Goal: Task Accomplishment & Management: Manage account settings

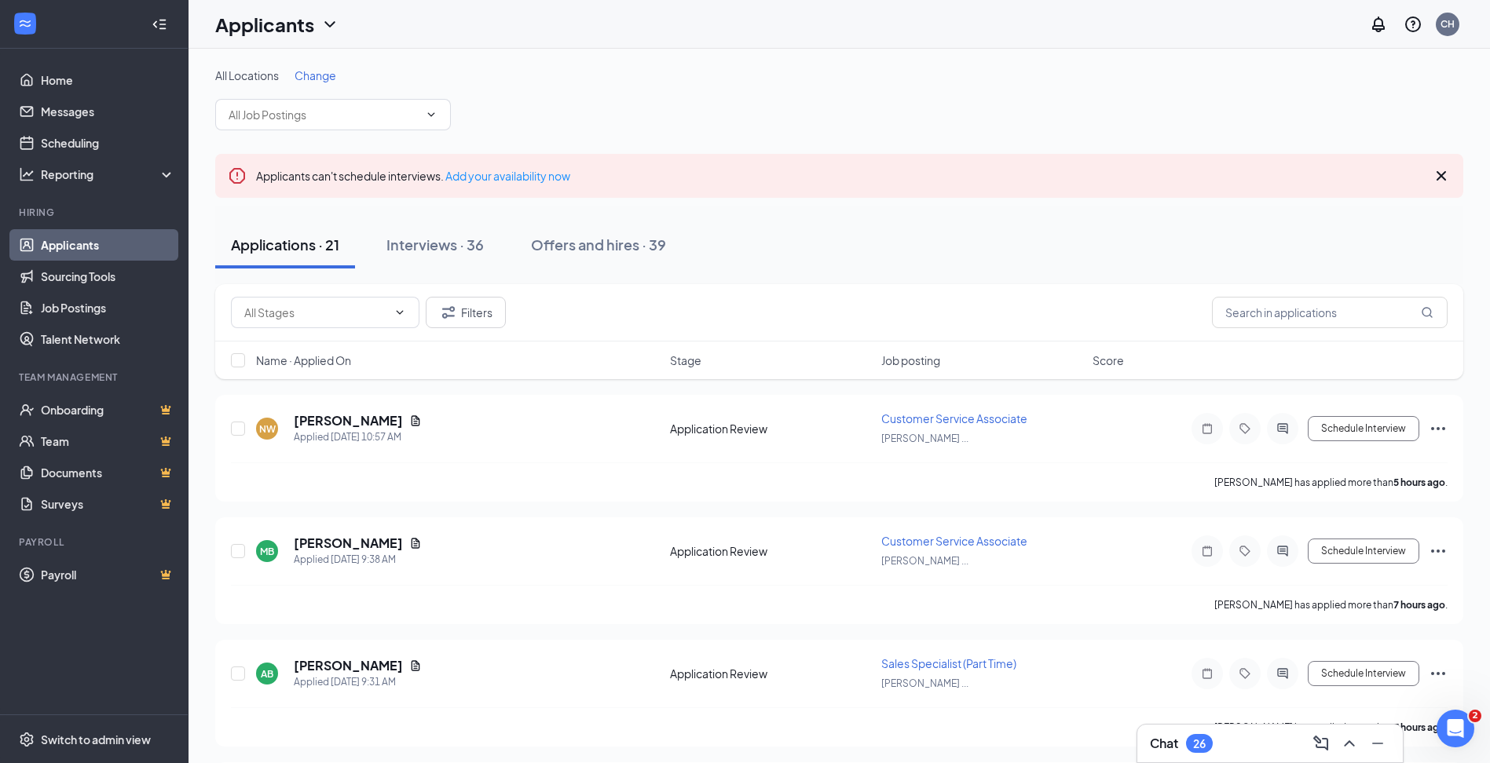
click at [314, 75] on span "Change" at bounding box center [315, 75] width 42 height 14
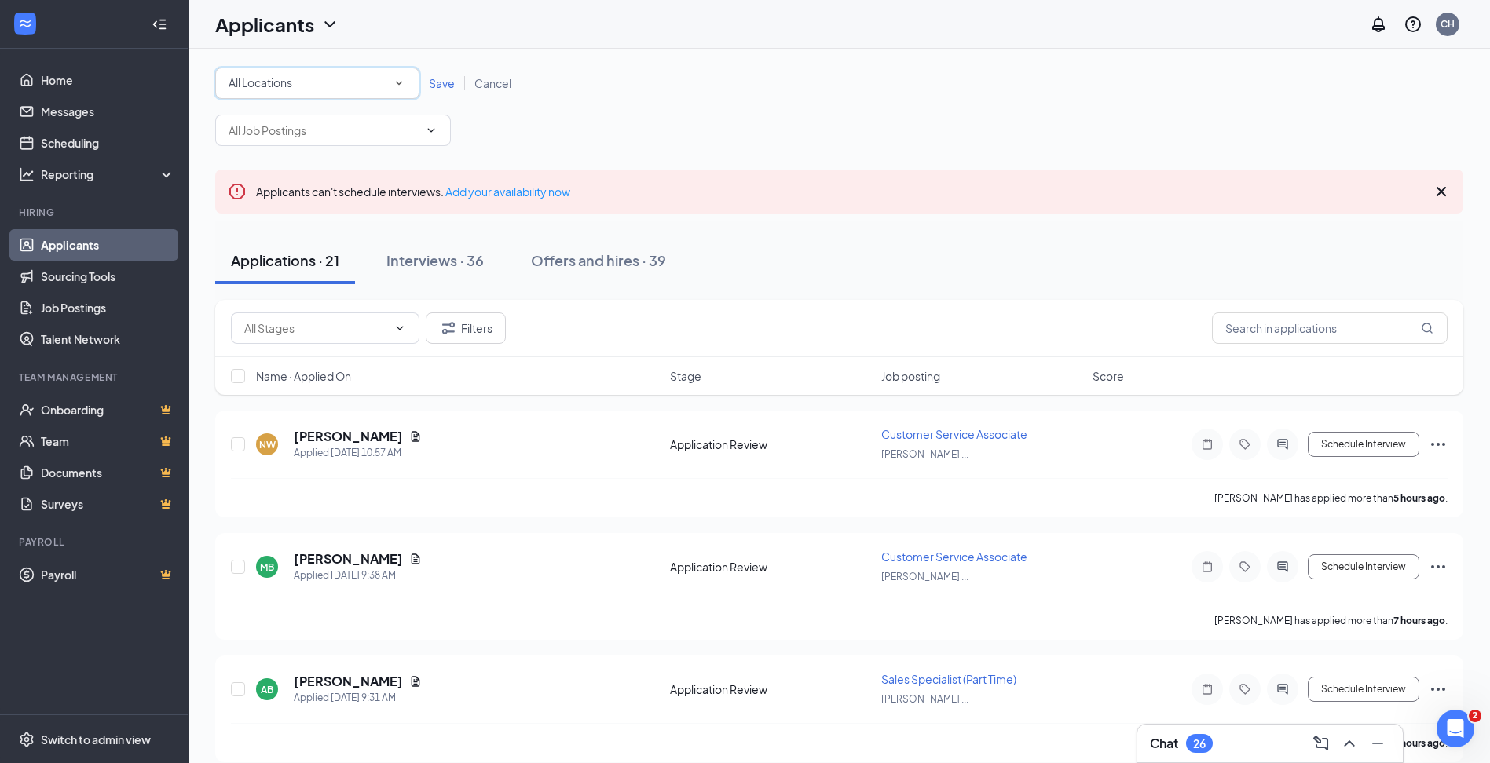
click at [400, 83] on icon "SmallChevronDown" at bounding box center [399, 84] width 6 height 4
click at [314, 168] on span "16549 | Celina Ace Hardware" at bounding box center [300, 165] width 145 height 14
click at [440, 86] on span "Save" at bounding box center [442, 83] width 26 height 14
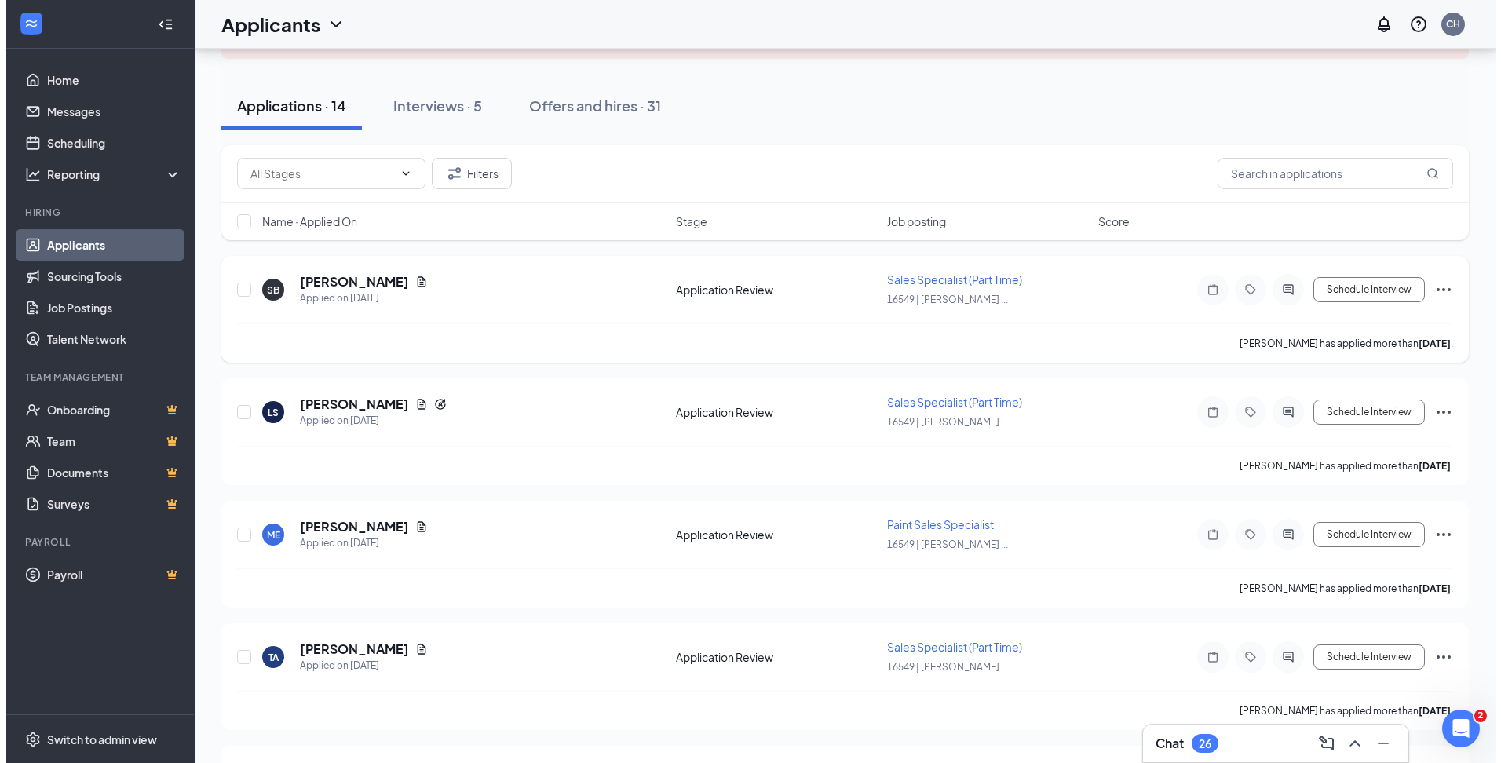
scroll to position [157, 0]
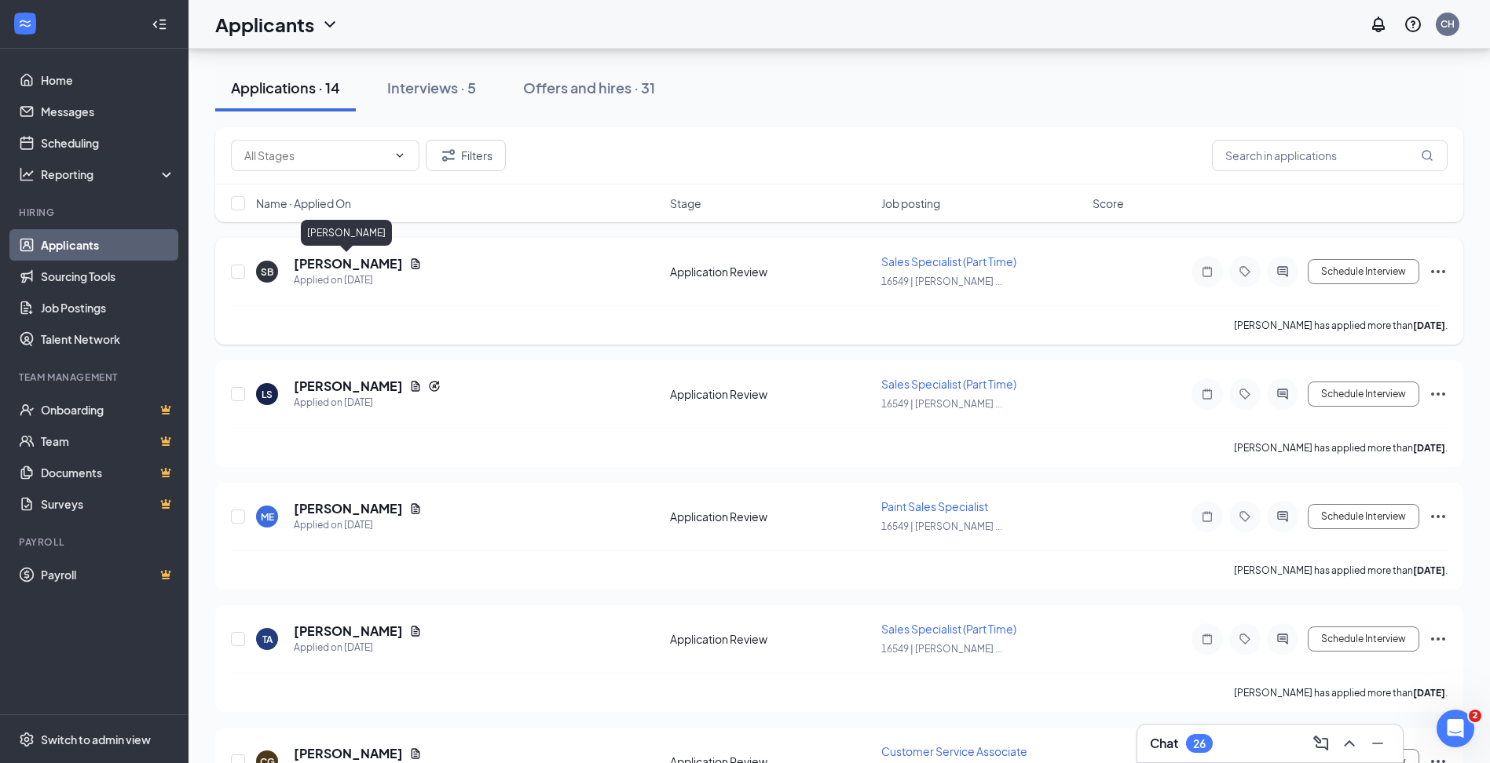
click at [359, 268] on h5 "[PERSON_NAME]" at bounding box center [348, 263] width 109 height 17
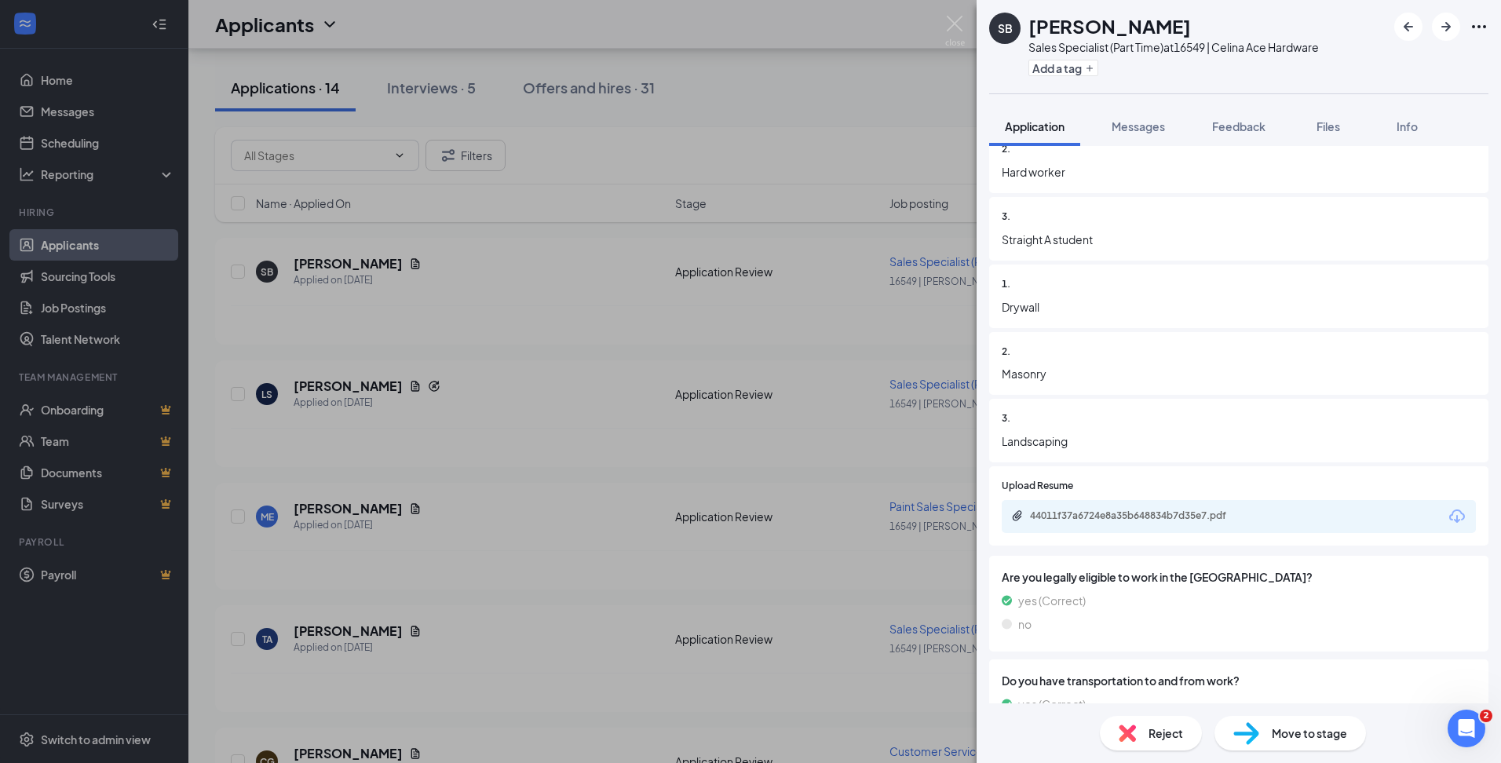
scroll to position [1963, 0]
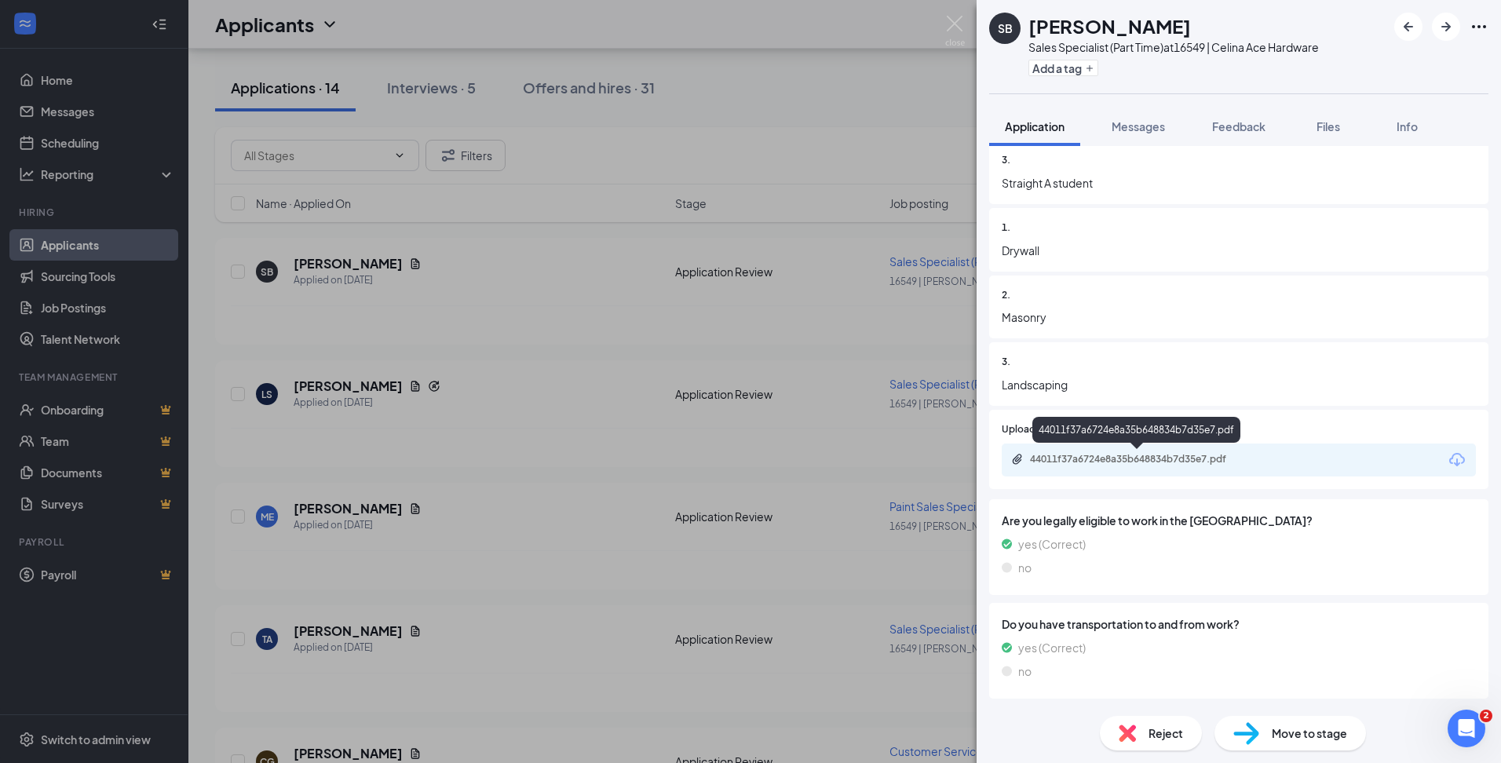
click at [1150, 461] on div "44011f37a6724e8a35b648834b7d35e7.pdf" at bounding box center [1140, 459] width 220 height 13
click at [1147, 731] on div "Reject" at bounding box center [1151, 733] width 102 height 35
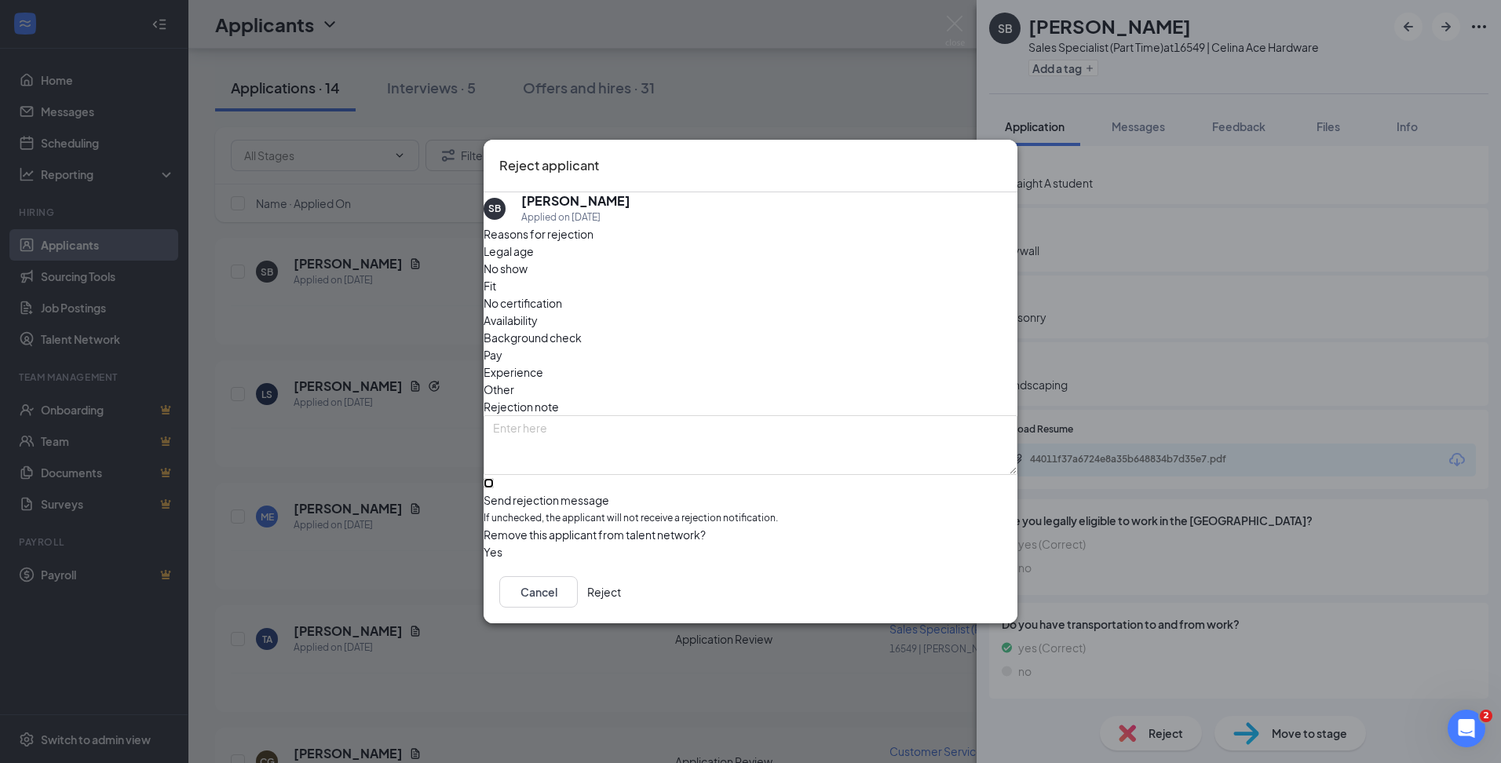
click at [494, 478] on input "Send rejection message If unchecked, the applicant will not receive a rejection…" at bounding box center [489, 483] width 10 height 10
checkbox input "true"
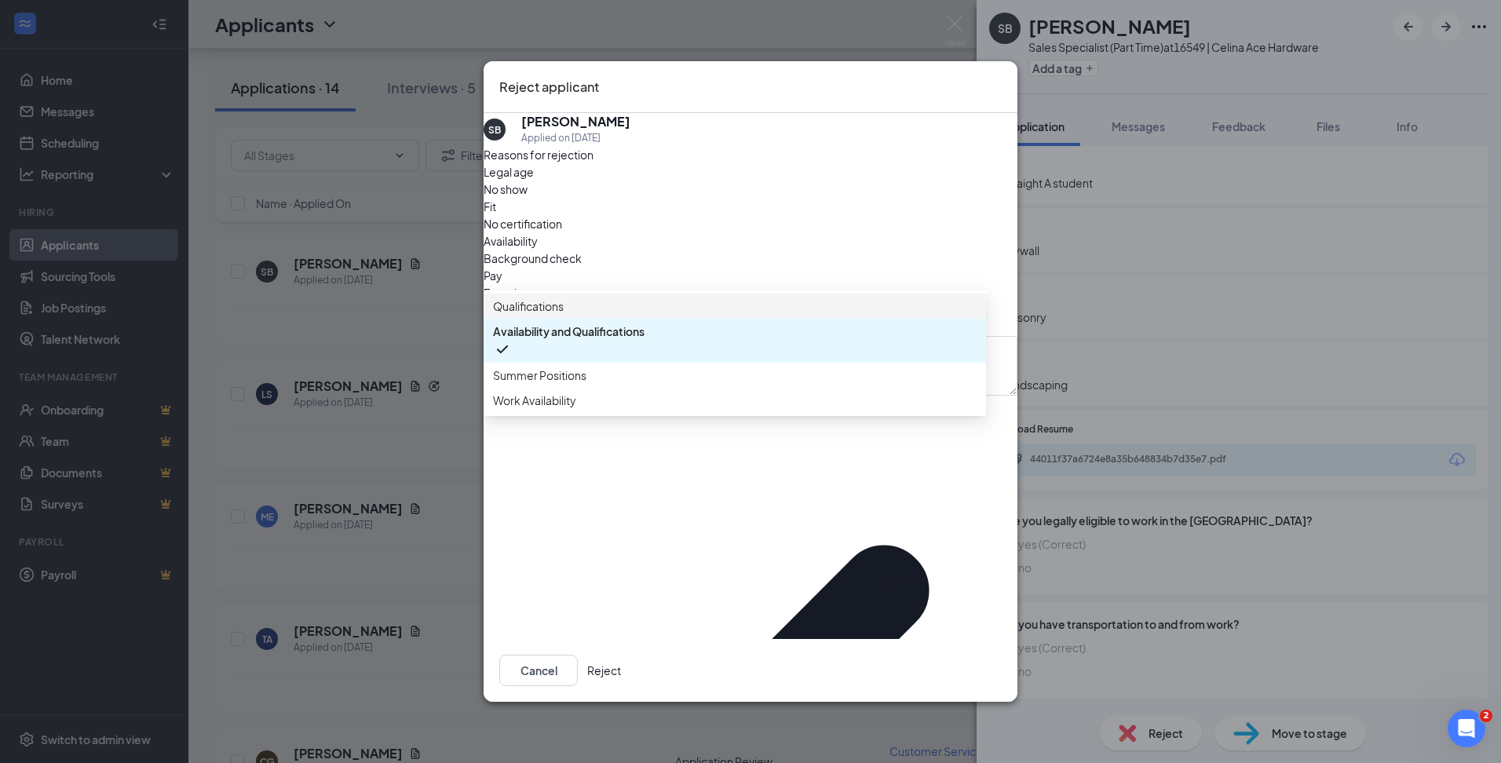
click at [564, 315] on span "Qualifications" at bounding box center [528, 306] width 71 height 17
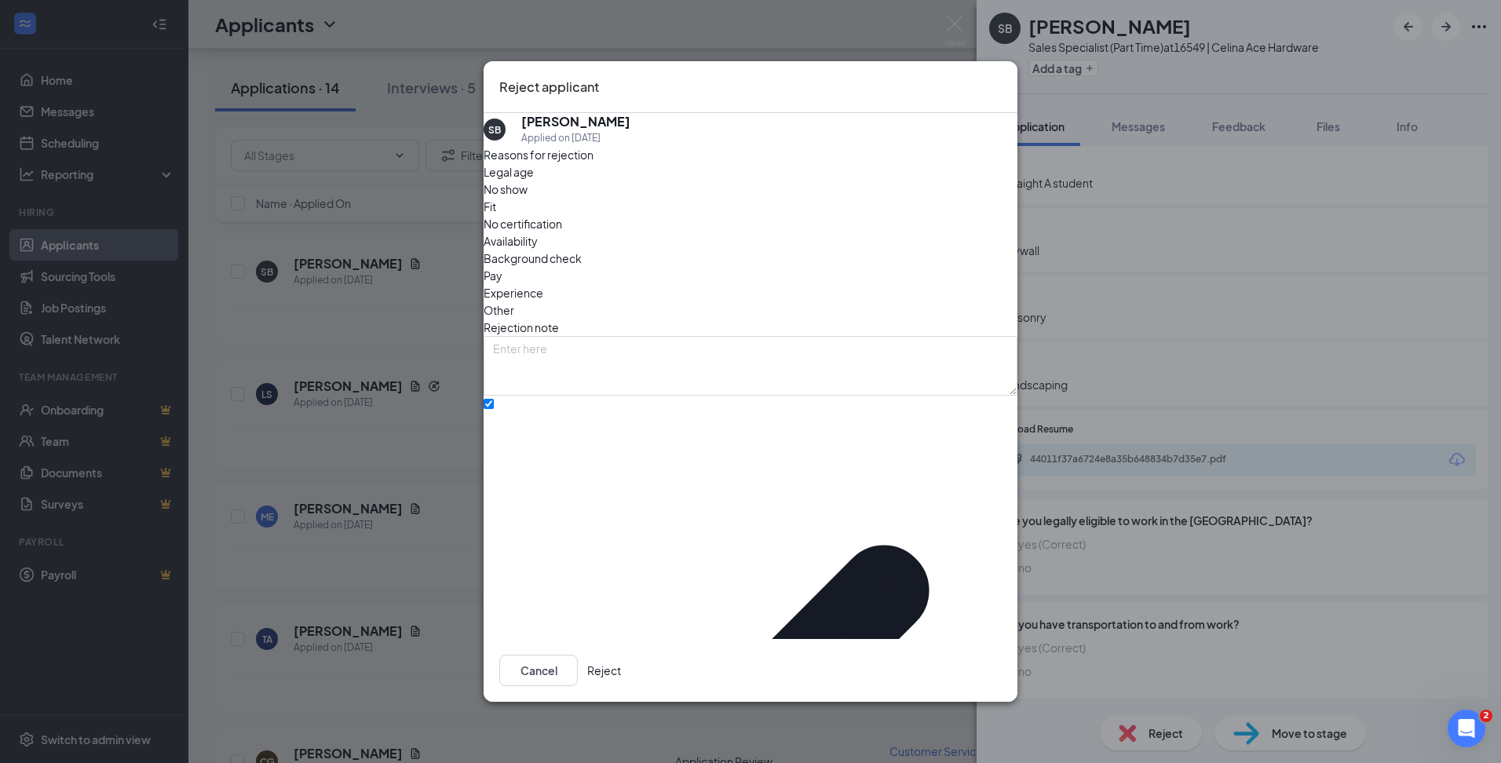
click at [621, 655] on button "Reject" at bounding box center [604, 670] width 34 height 31
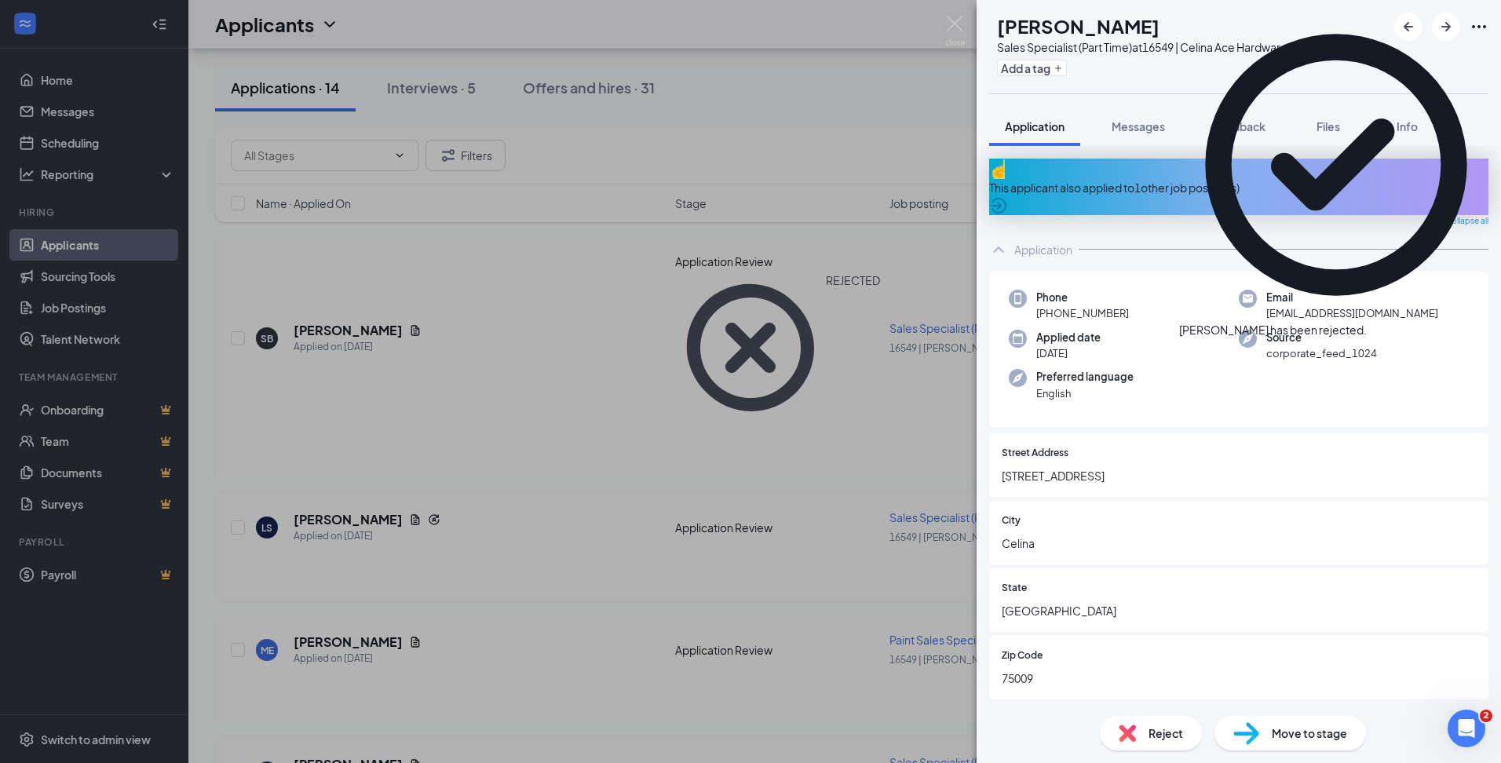
click at [528, 309] on div "LS [PERSON_NAME] Sales Specialist (Part Time) at 16549 | [PERSON_NAME] Hardware…" at bounding box center [750, 381] width 1501 height 763
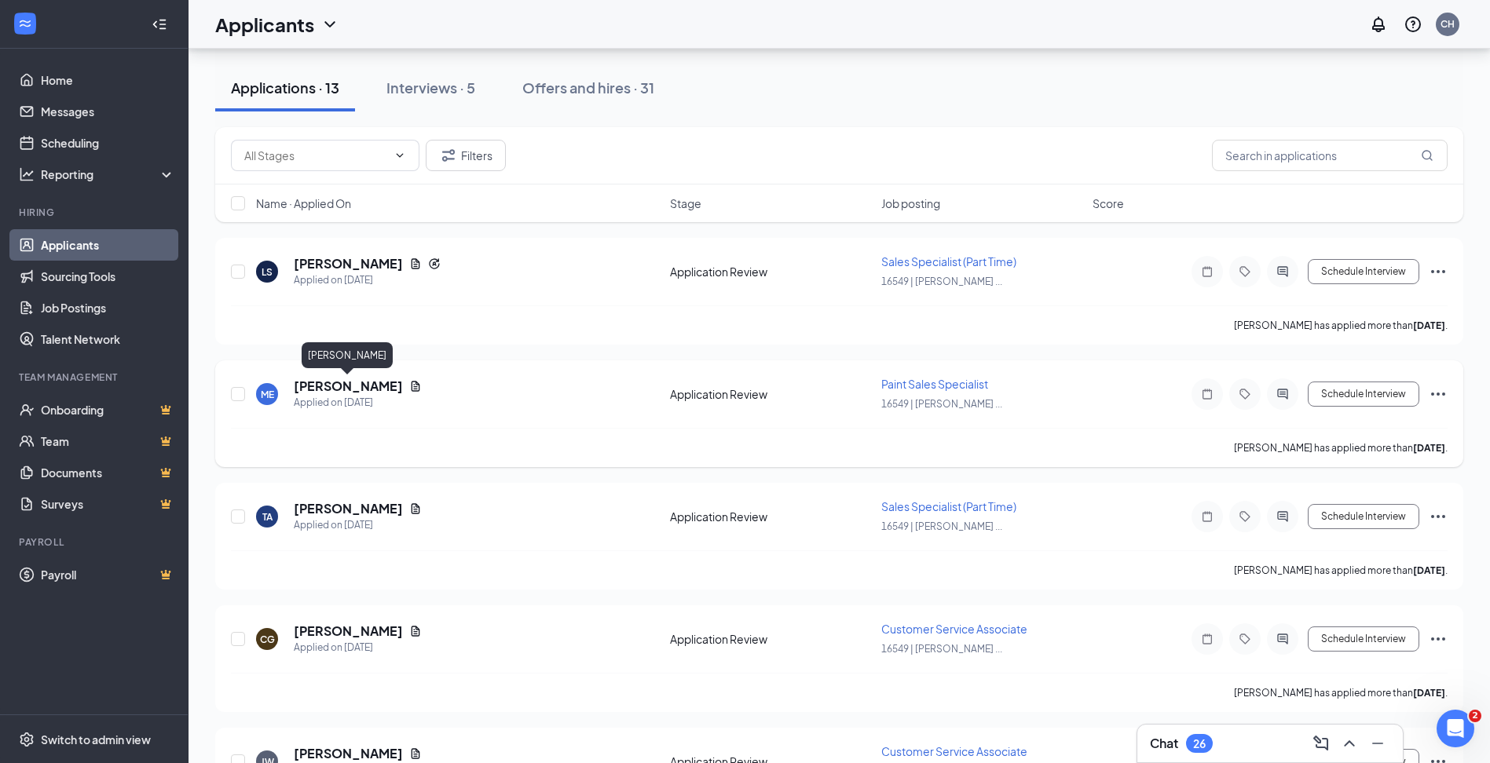
click at [334, 383] on h5 "[PERSON_NAME]" at bounding box center [348, 386] width 109 height 17
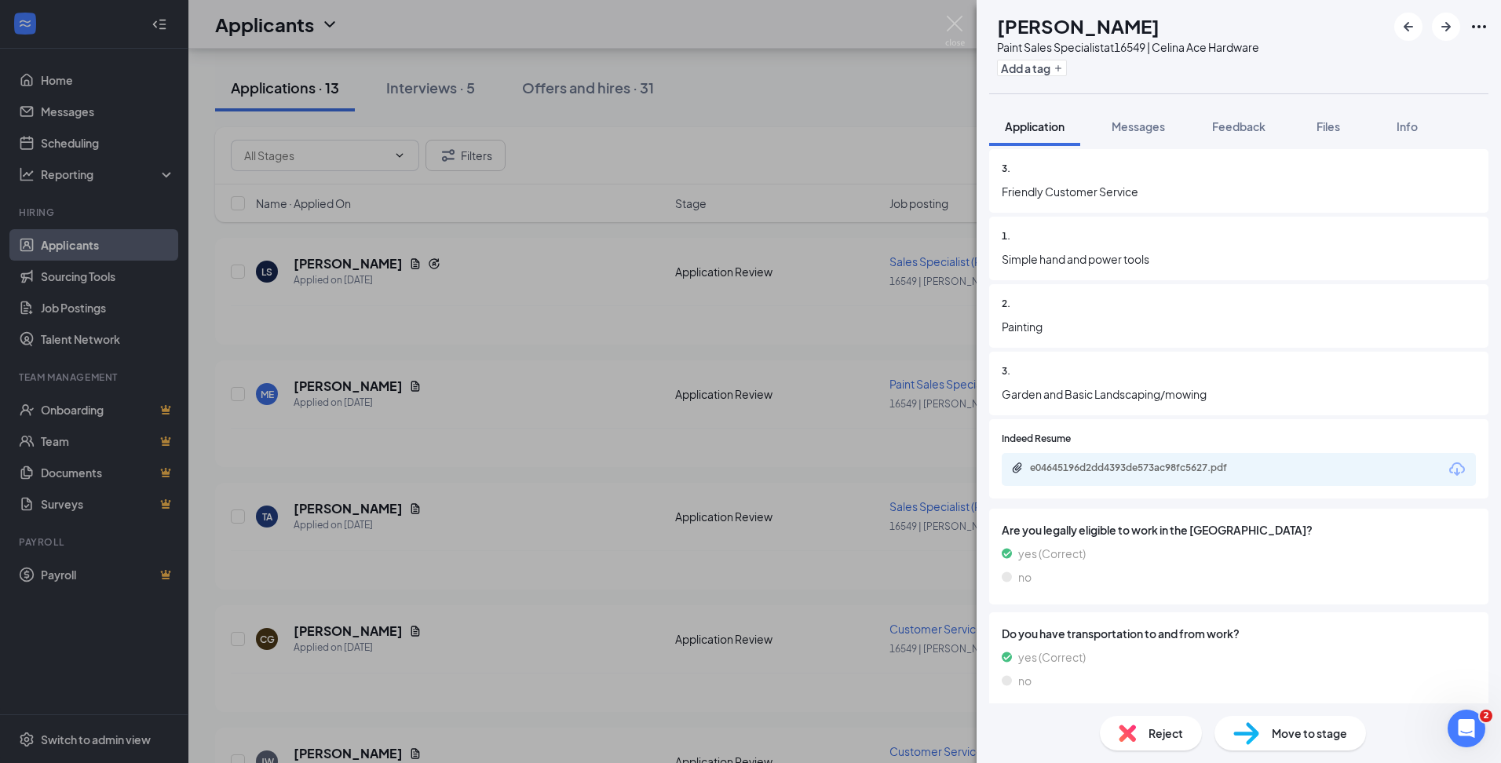
scroll to position [1492, 0]
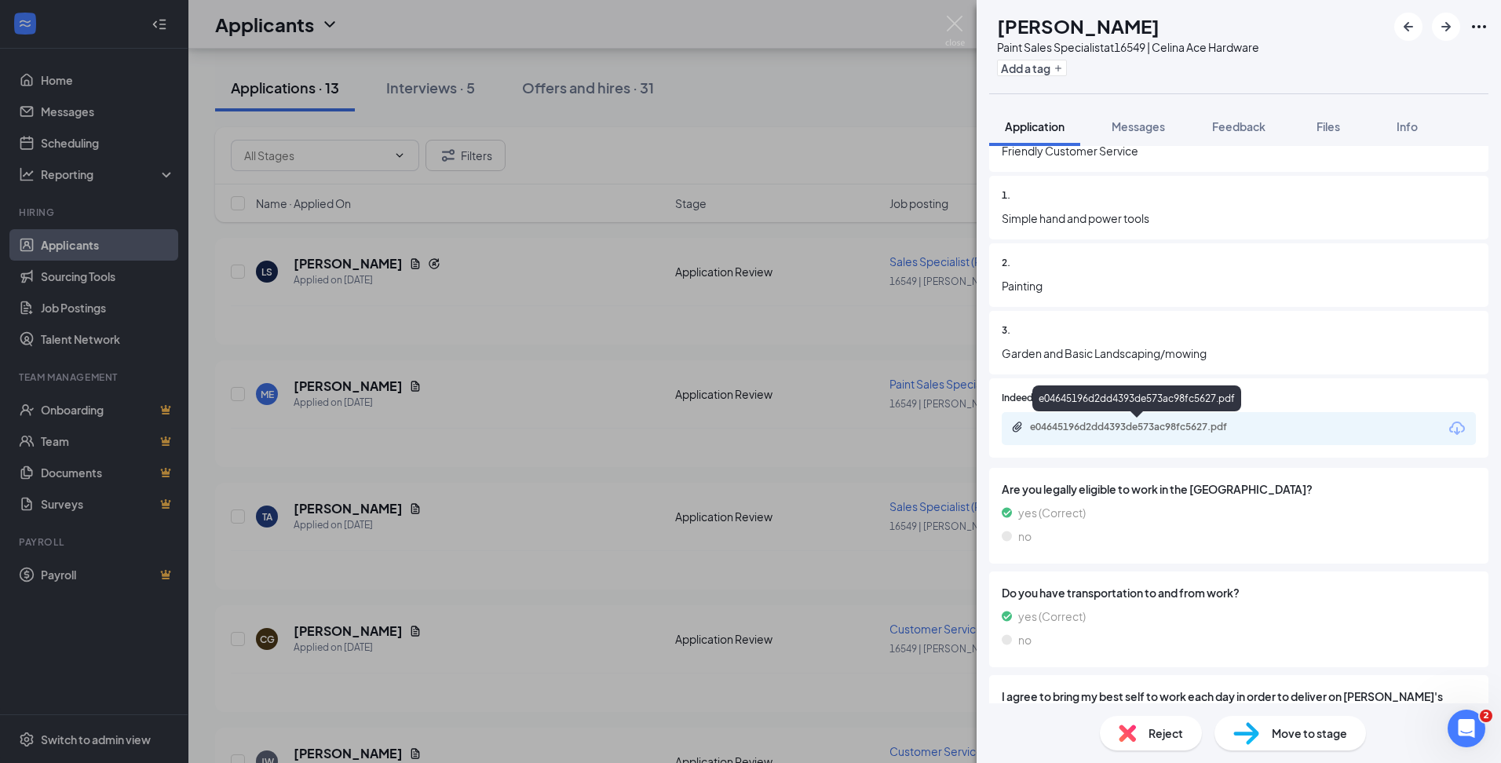
click at [1134, 436] on div "e04645196d2dd4393de573ac98fc5627.pdf" at bounding box center [1138, 428] width 254 height 15
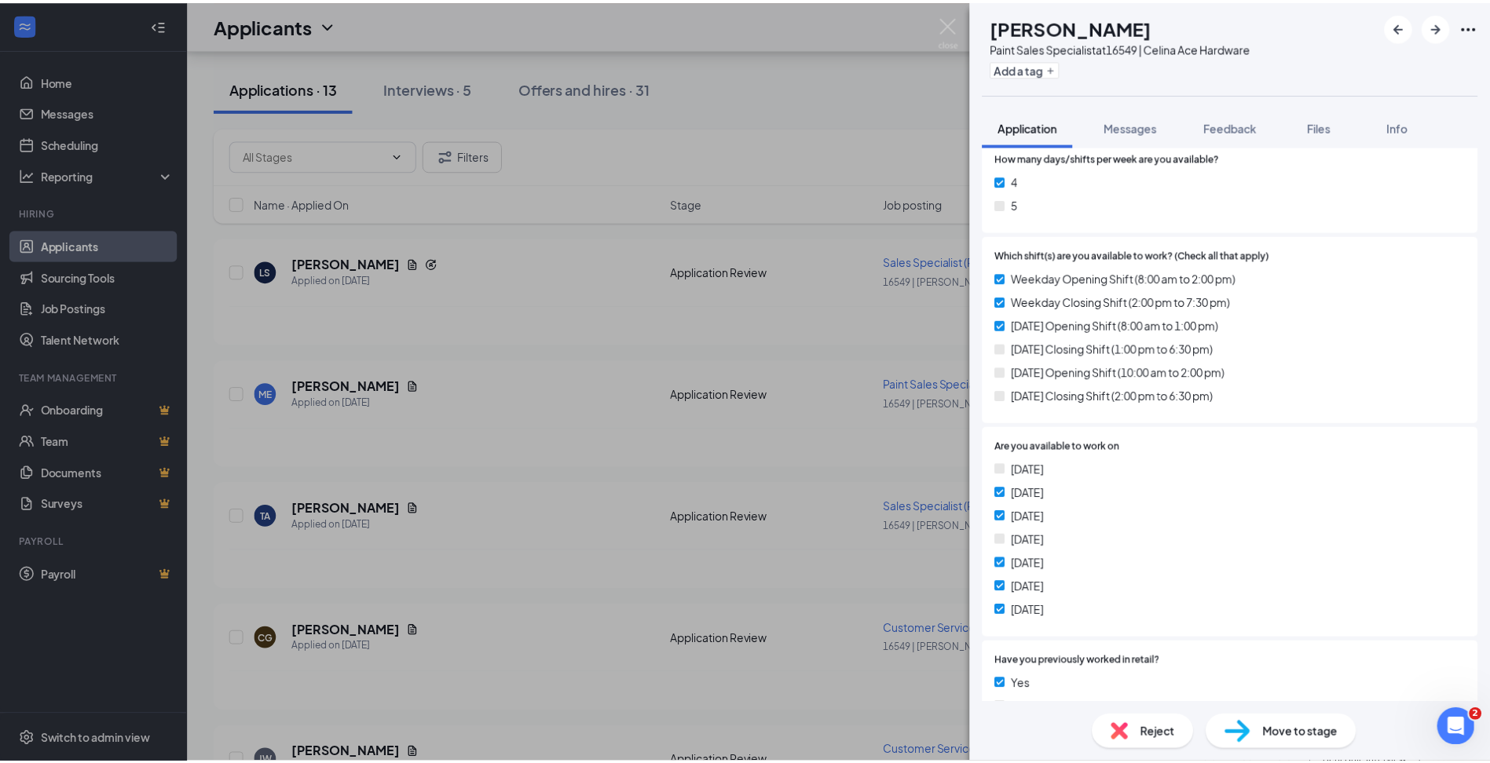
scroll to position [628, 0]
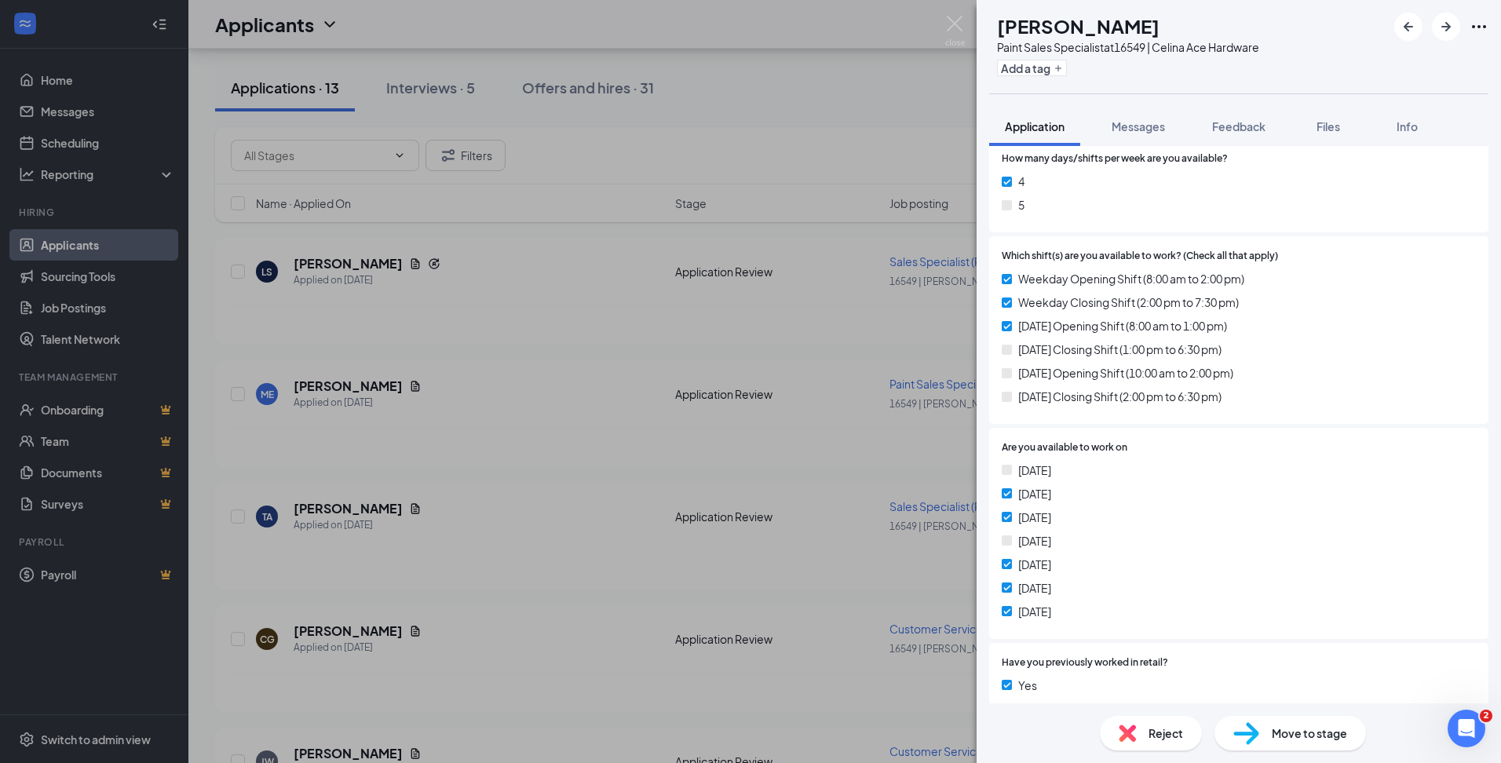
click at [747, 367] on div "ME [PERSON_NAME] Paint Sales Specialist at 16549 | [PERSON_NAME] Hardware Add a…" at bounding box center [750, 381] width 1501 height 763
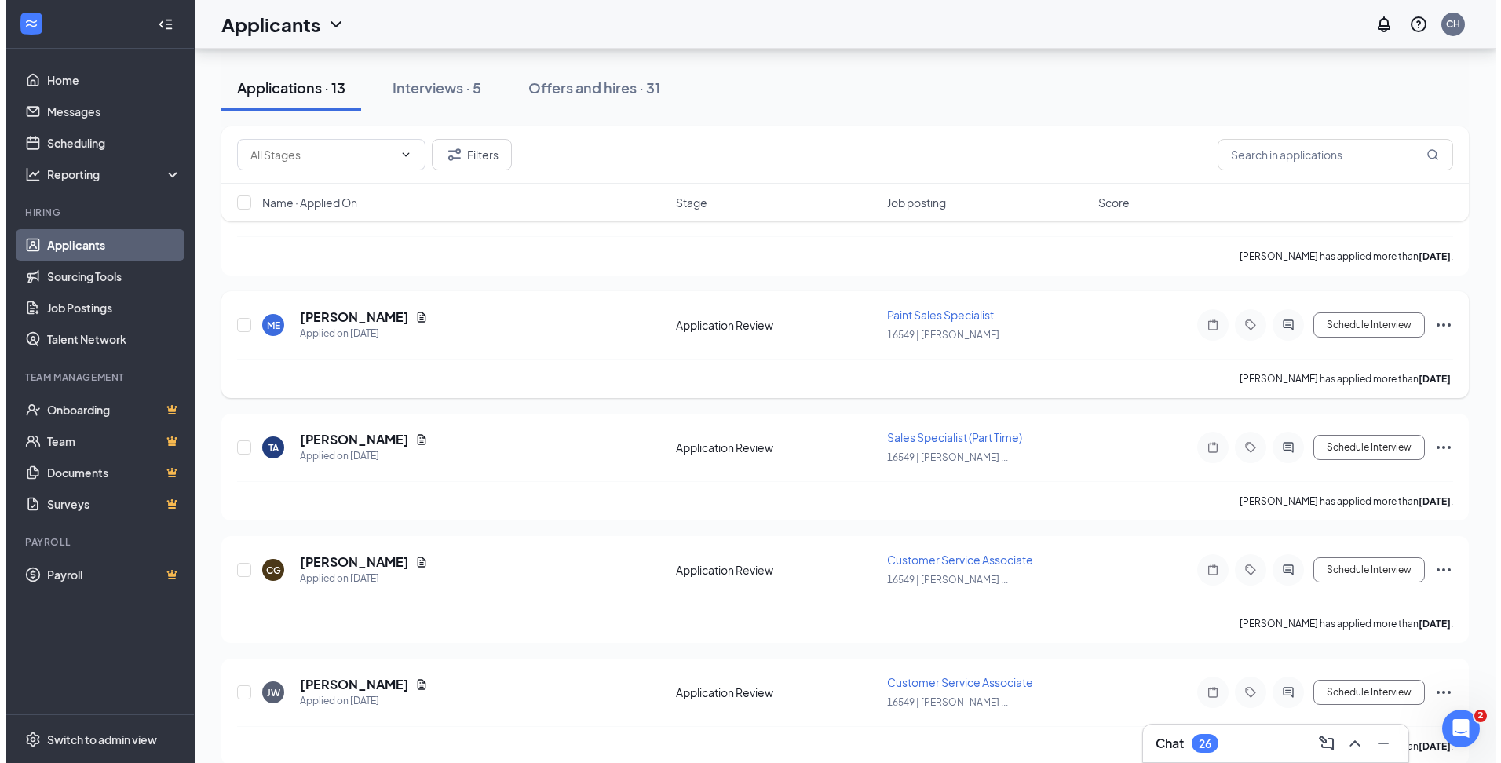
scroll to position [236, 0]
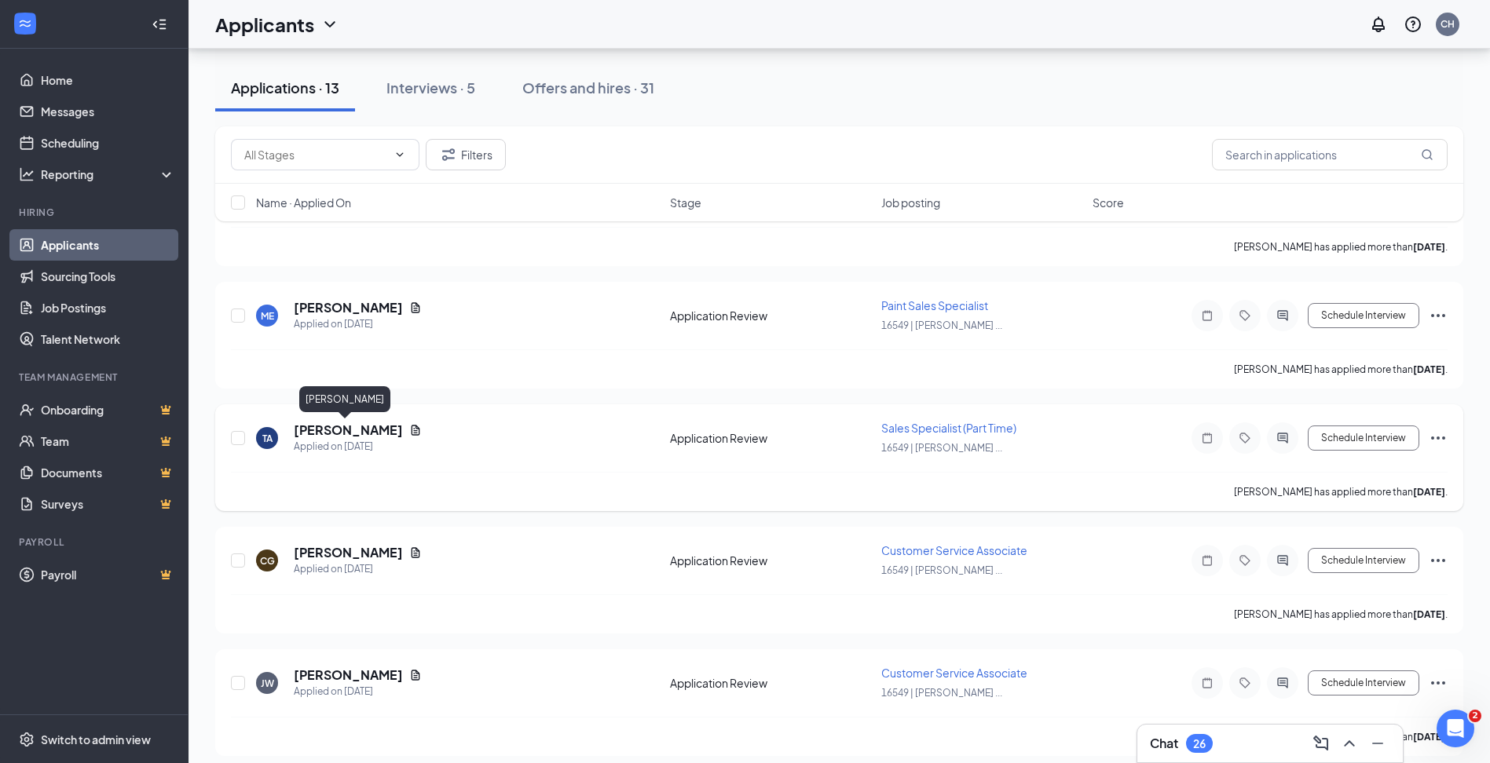
click at [354, 430] on h5 "[PERSON_NAME]" at bounding box center [348, 430] width 109 height 17
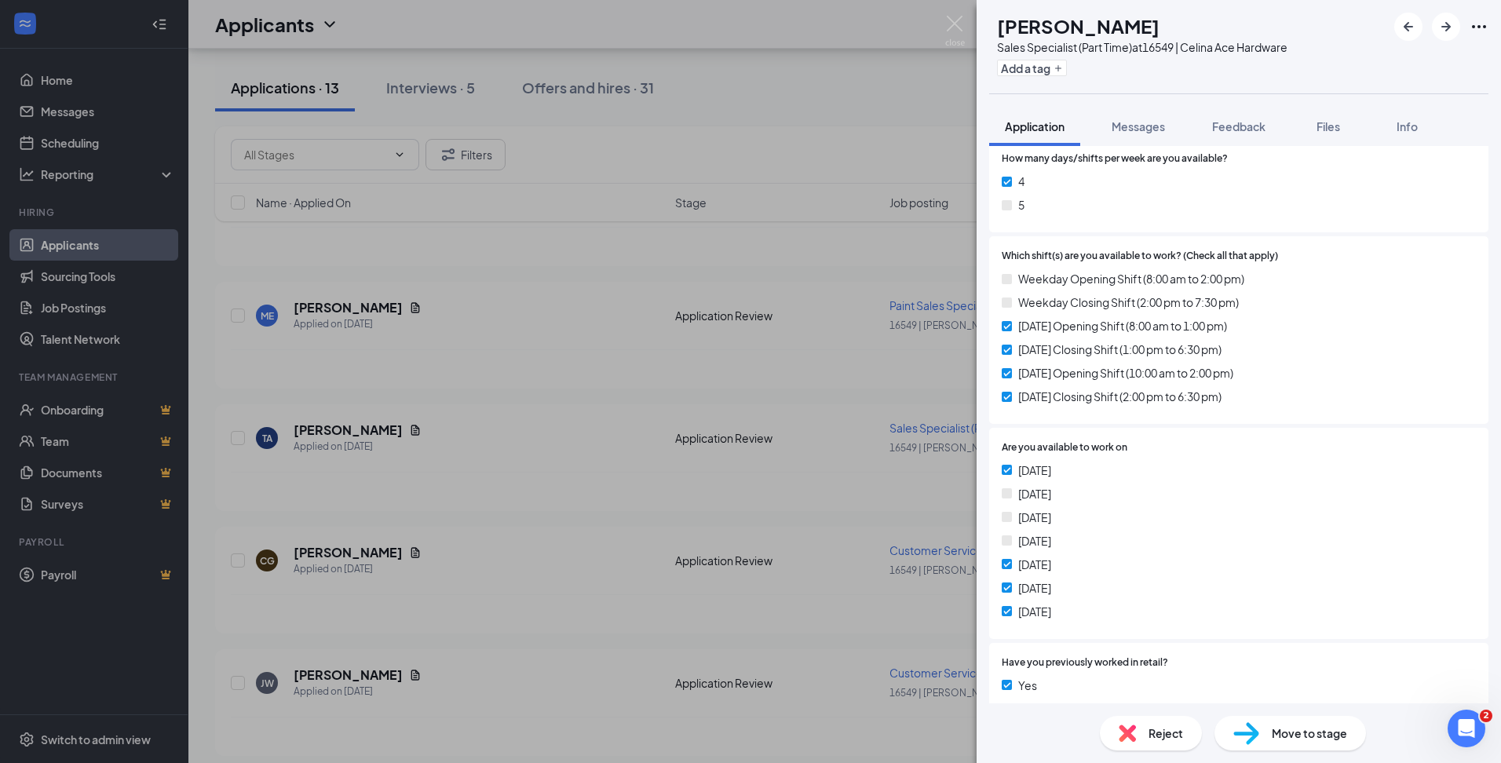
scroll to position [707, 0]
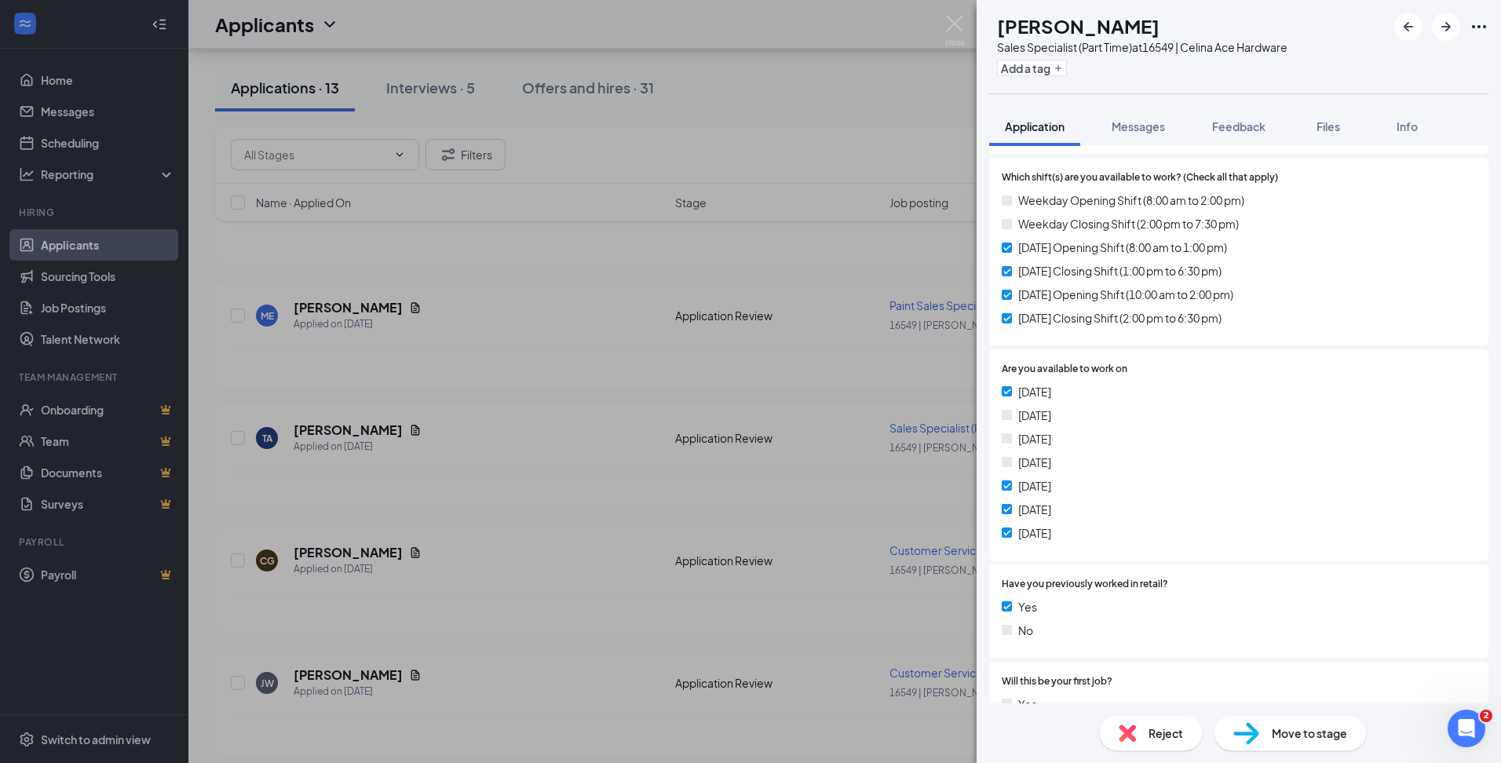
drag, startPoint x: 479, startPoint y: 274, endPoint x: 422, endPoint y: 99, distance: 184.2
click at [478, 274] on div "TA [PERSON_NAME] Sales Specialist (Part Time) at 16549 | [PERSON_NAME] Hardware…" at bounding box center [750, 381] width 1501 height 763
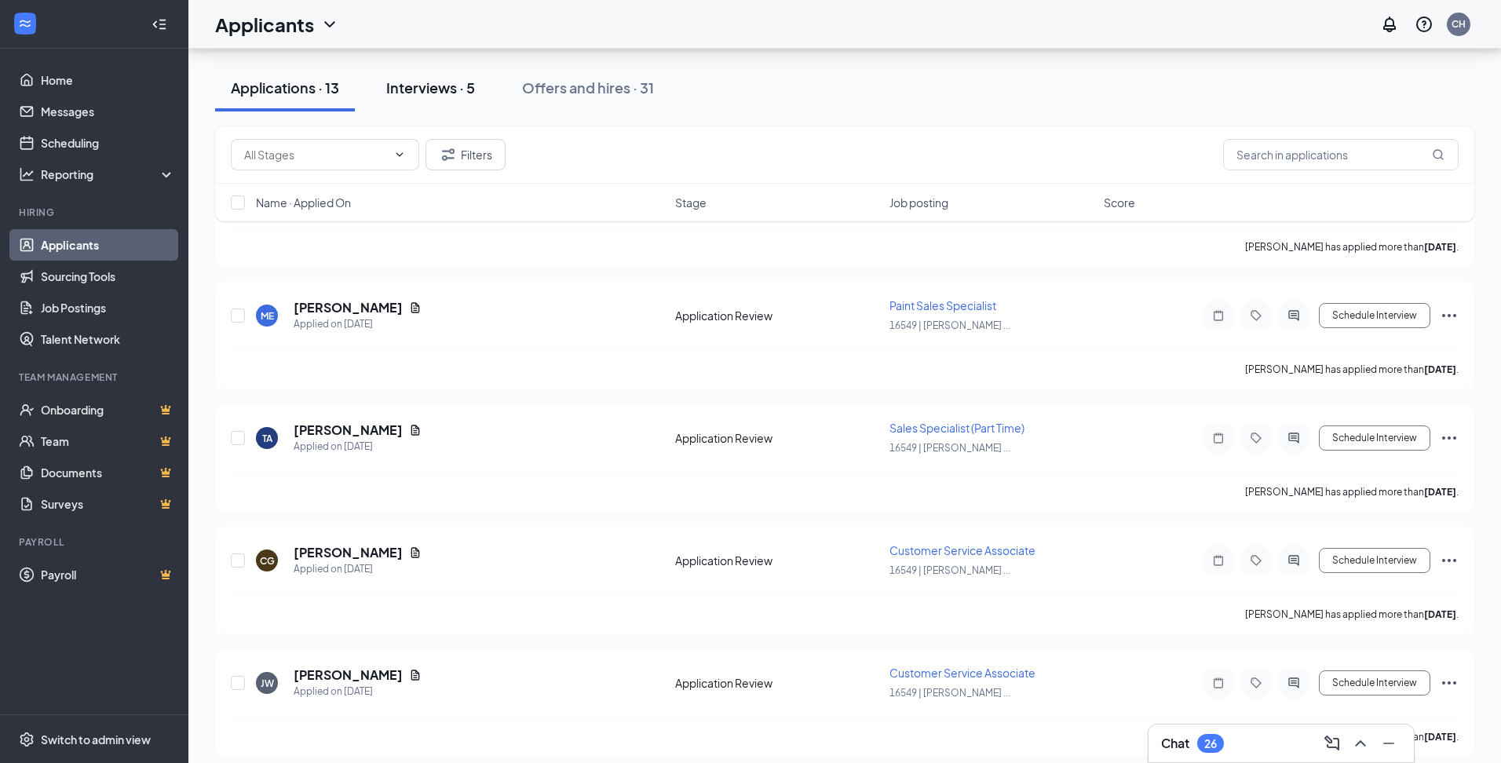
click at [426, 88] on div "Interviews · 5" at bounding box center [430, 88] width 89 height 20
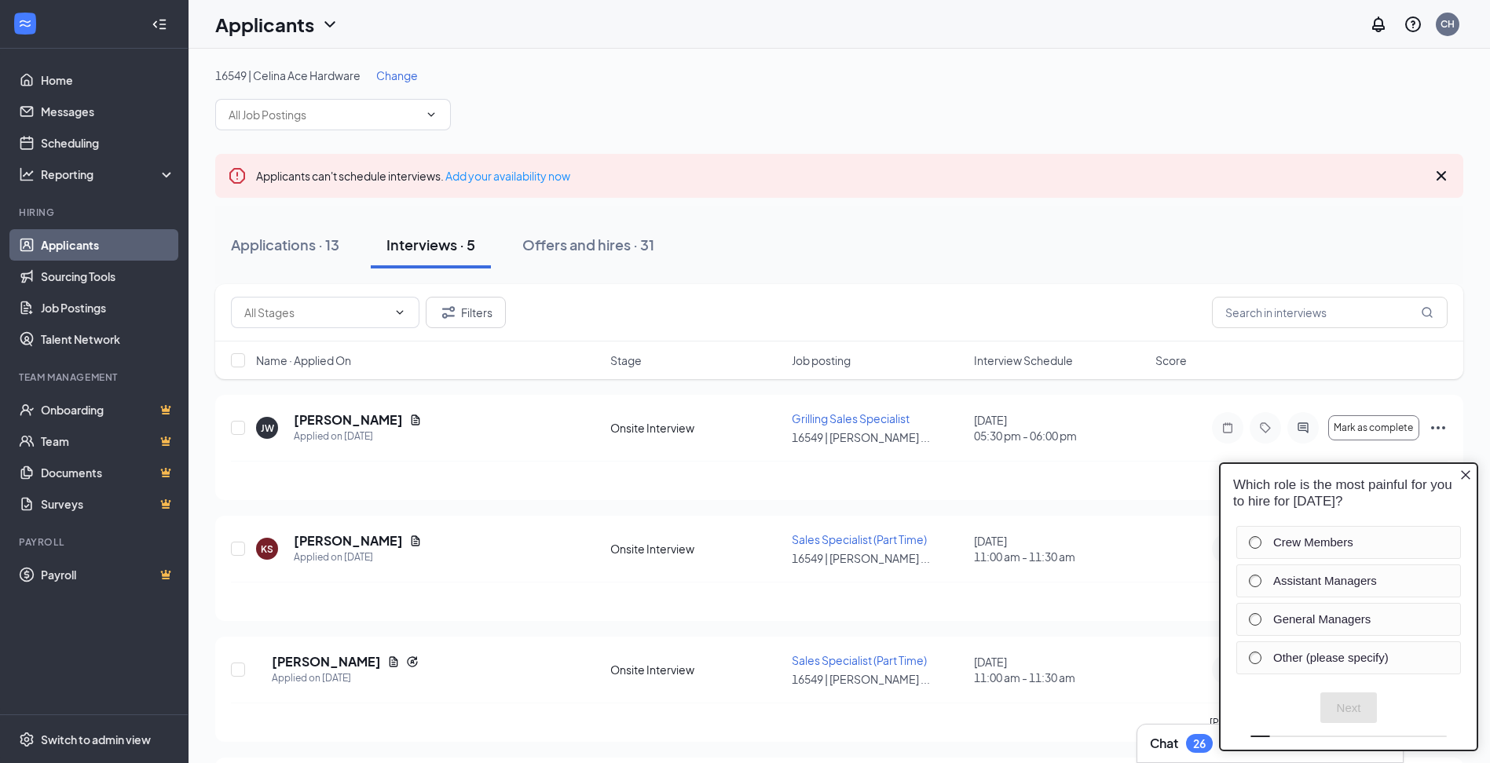
click at [1464, 475] on icon "Close button" at bounding box center [1464, 474] width 9 height 9
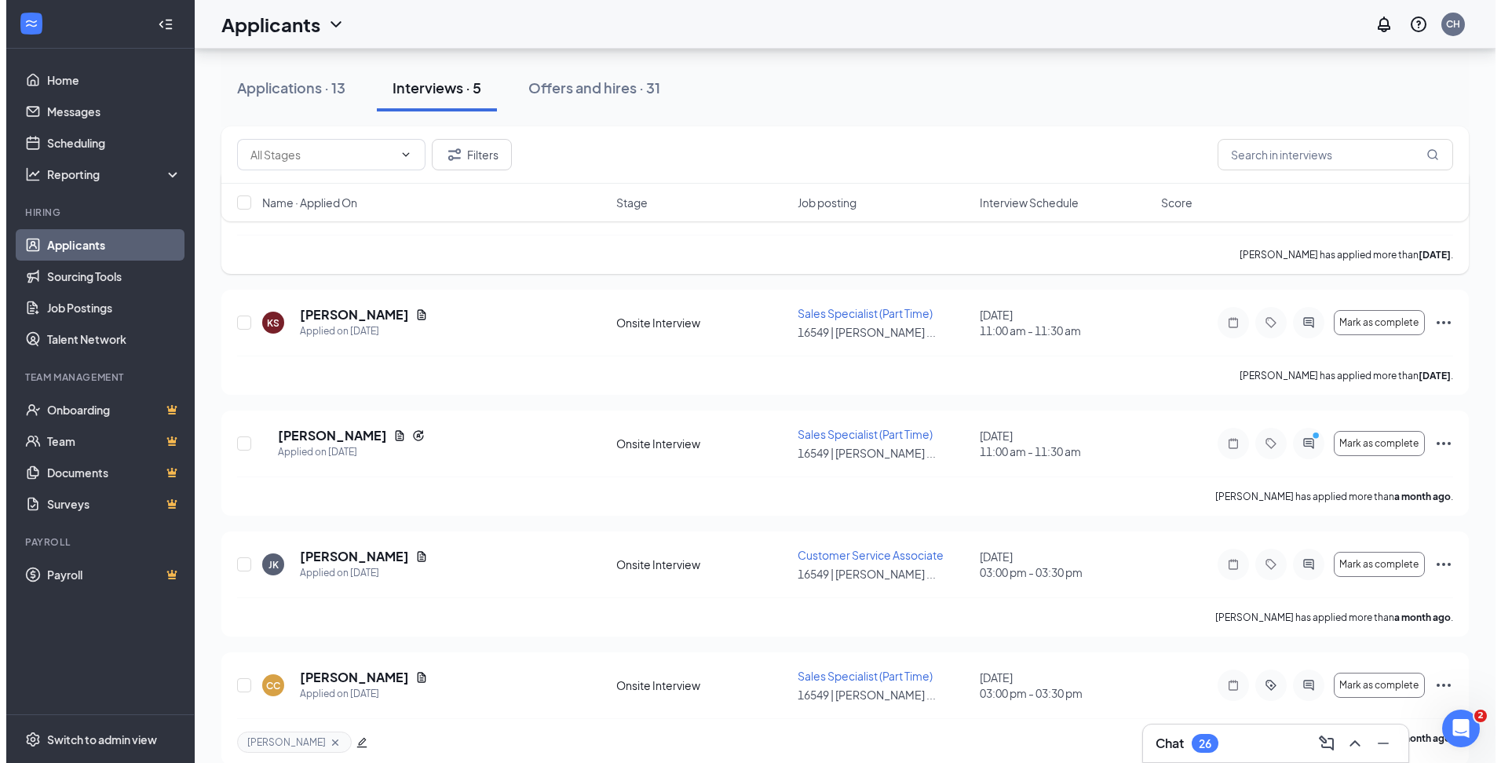
scroll to position [236, 0]
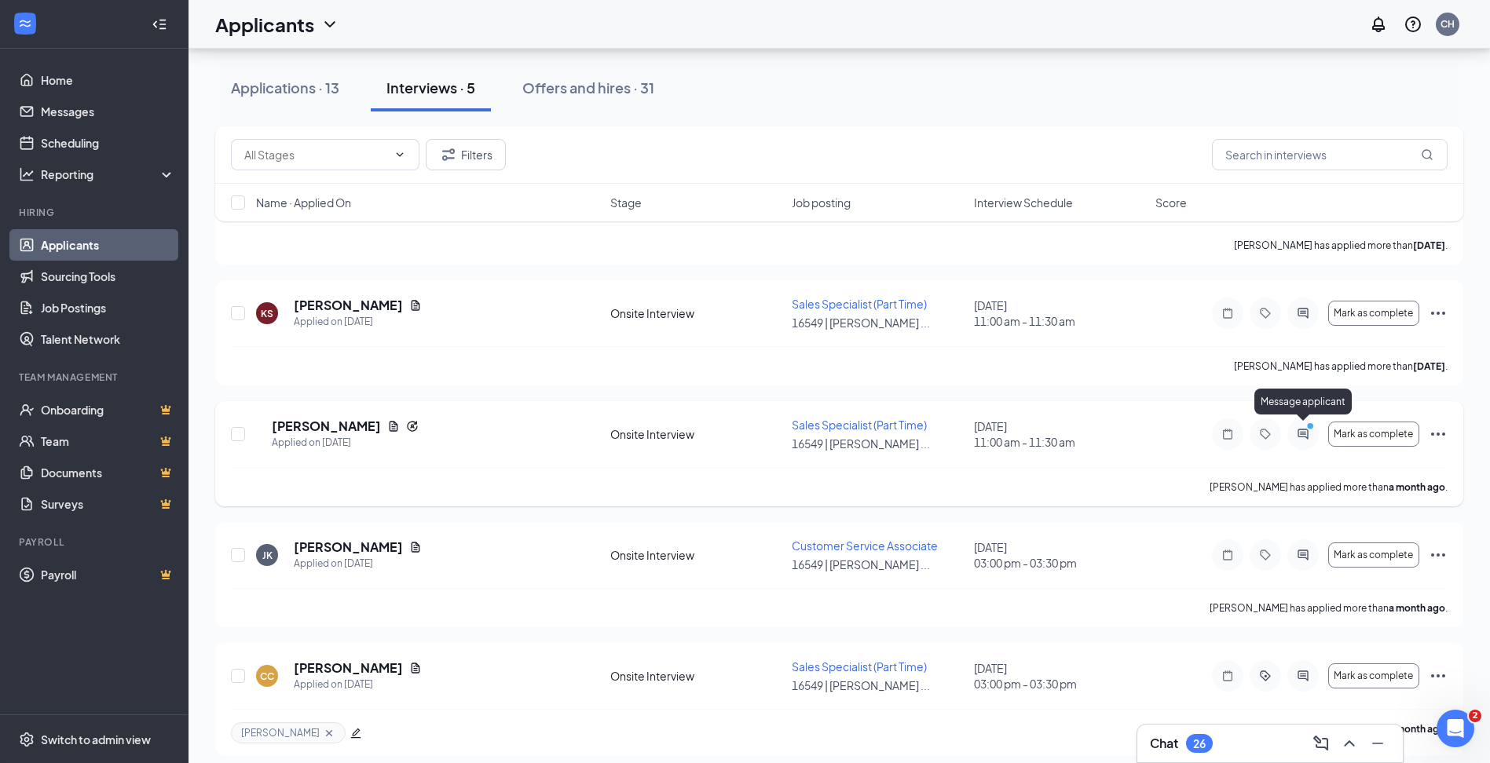
click at [1309, 434] on icon "ActiveChat" at bounding box center [1302, 434] width 19 height 13
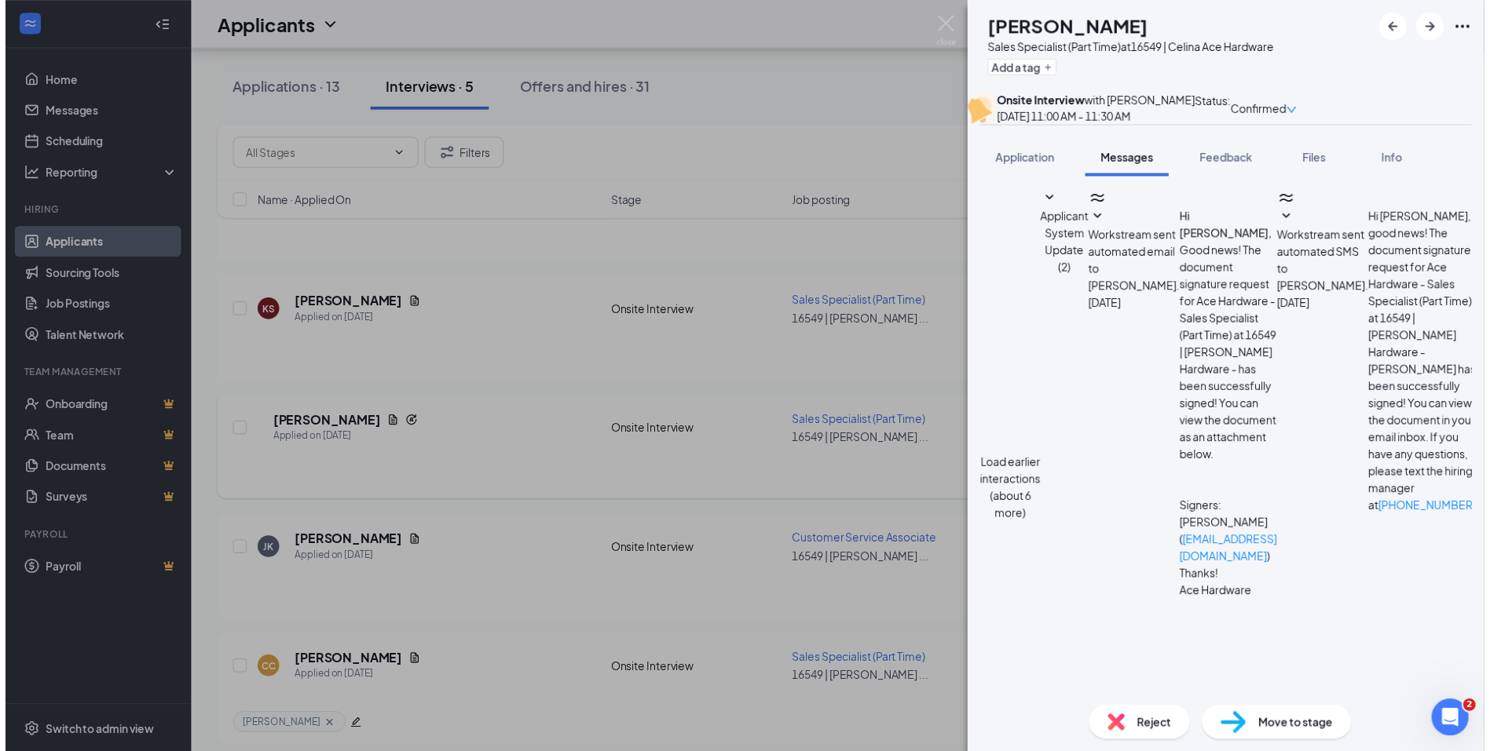
scroll to position [204, 0]
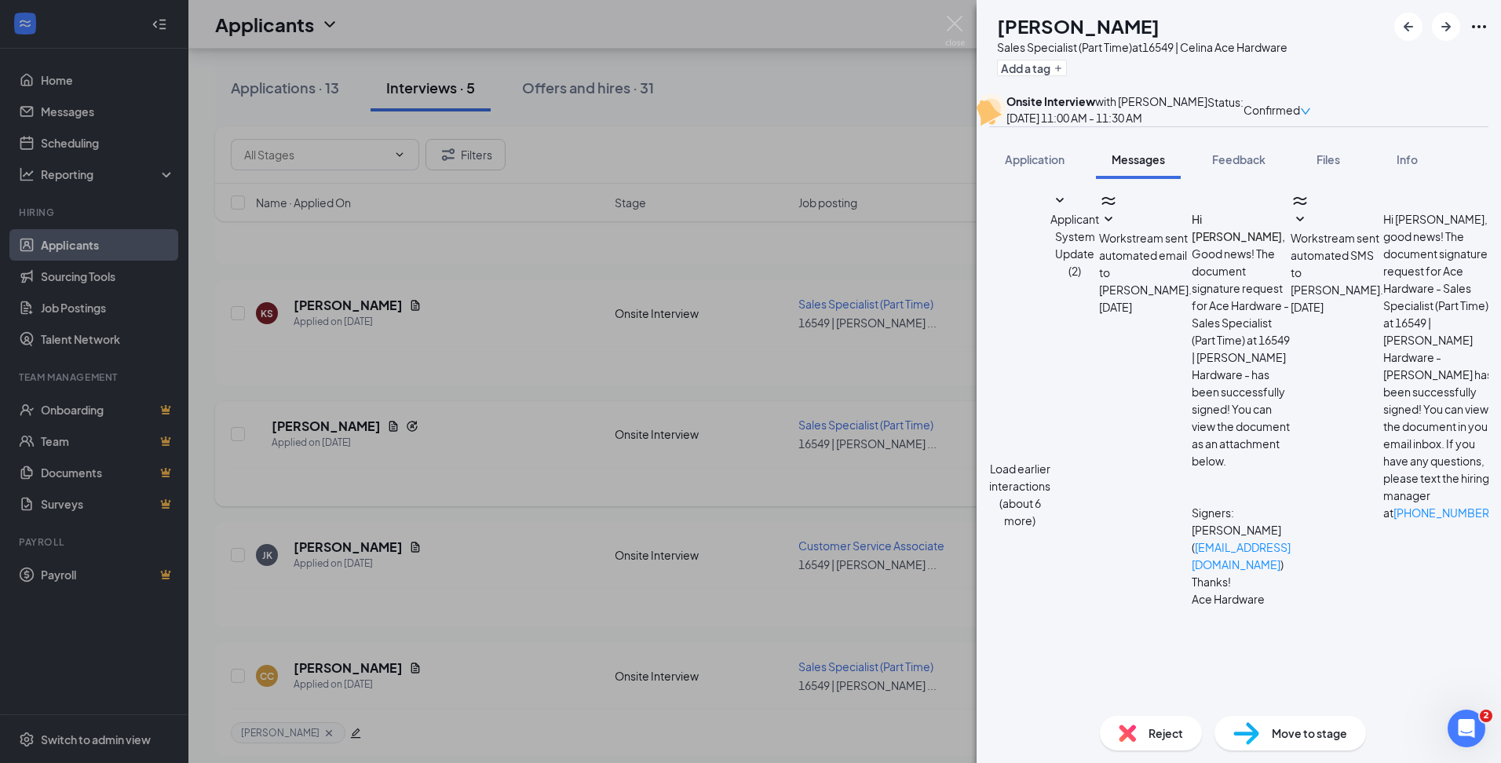
click at [773, 109] on div "KB [PERSON_NAME] Sales Specialist (Part Time) at 16549 | [PERSON_NAME] Hardware…" at bounding box center [750, 381] width 1501 height 763
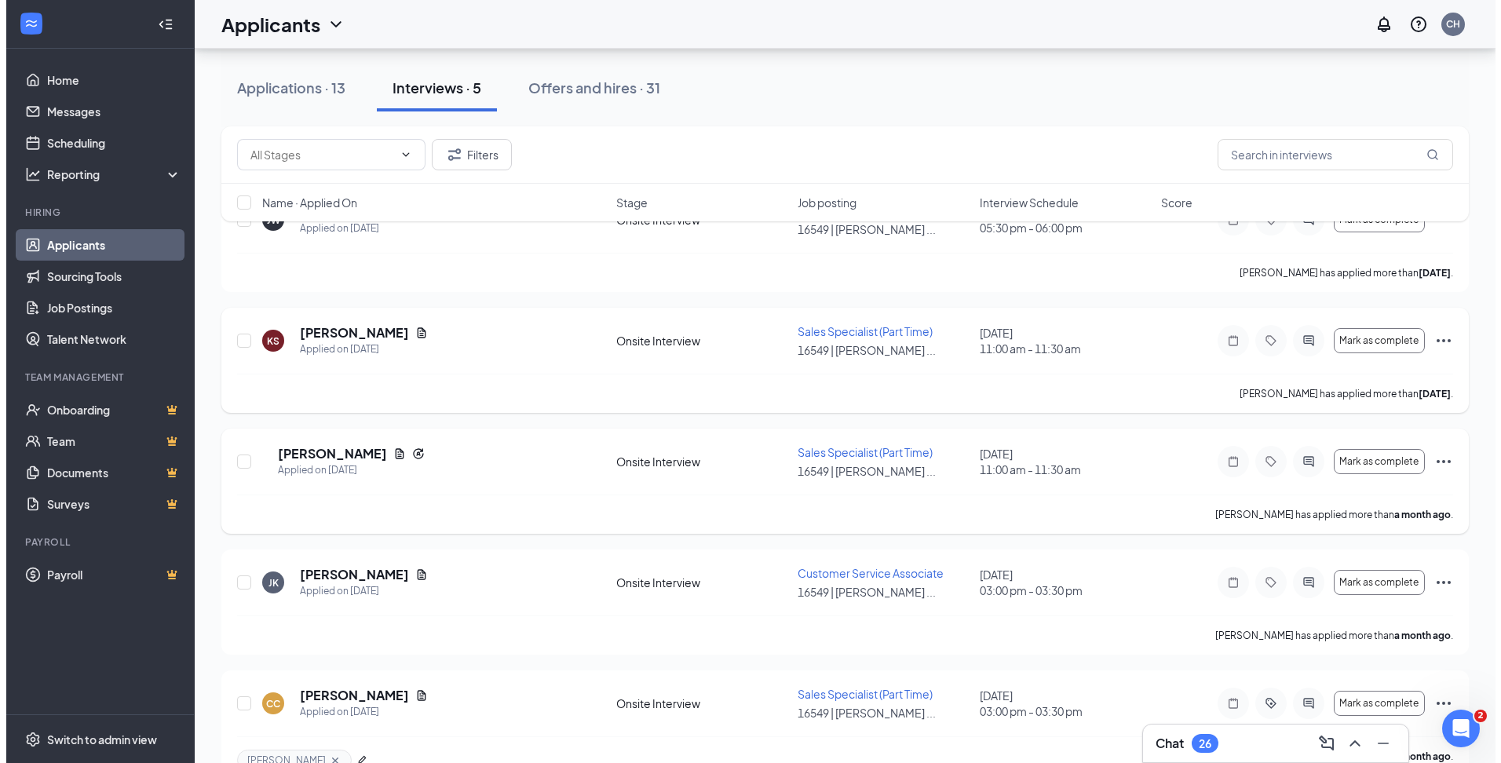
scroll to position [239, 0]
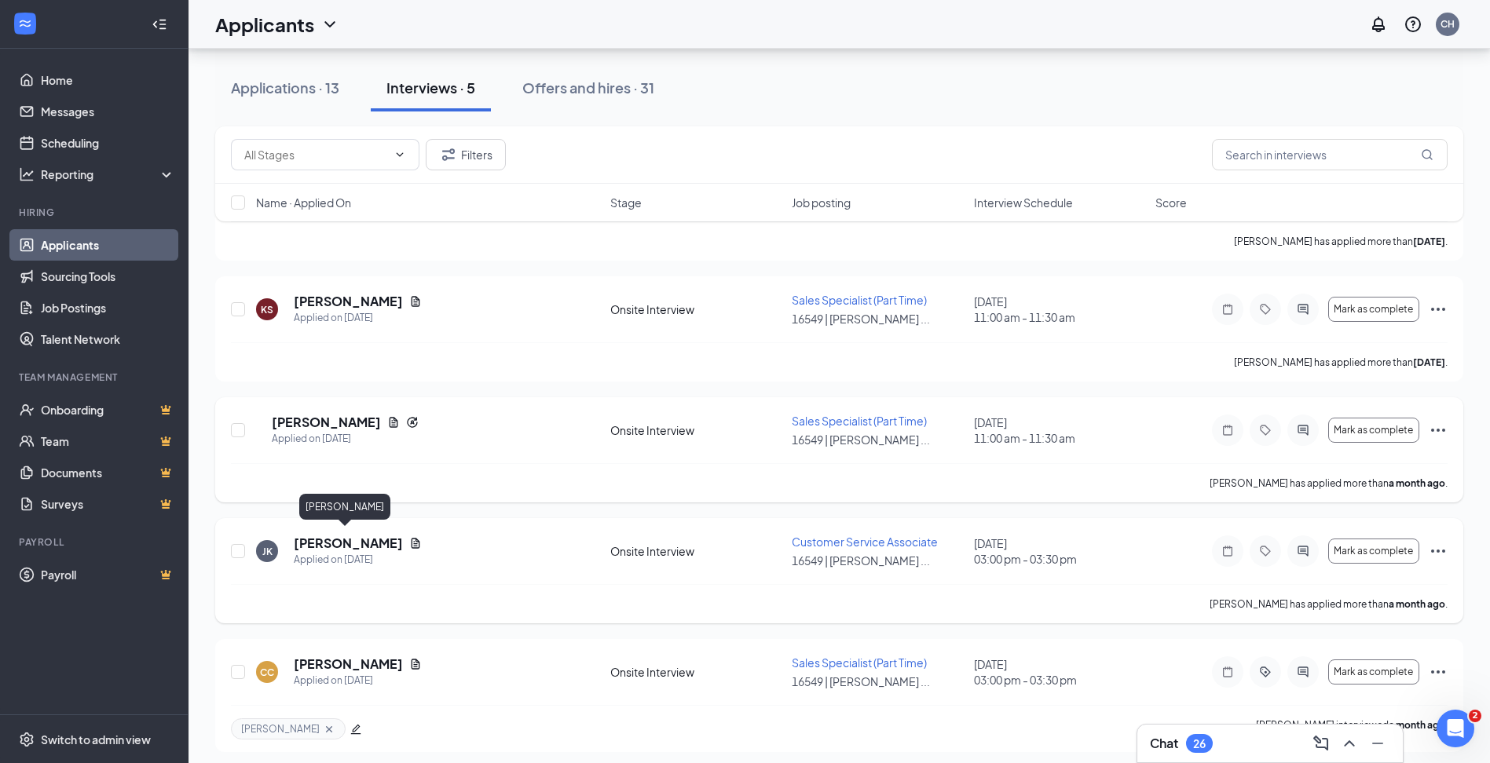
click at [313, 540] on h5 "[PERSON_NAME]" at bounding box center [348, 543] width 109 height 17
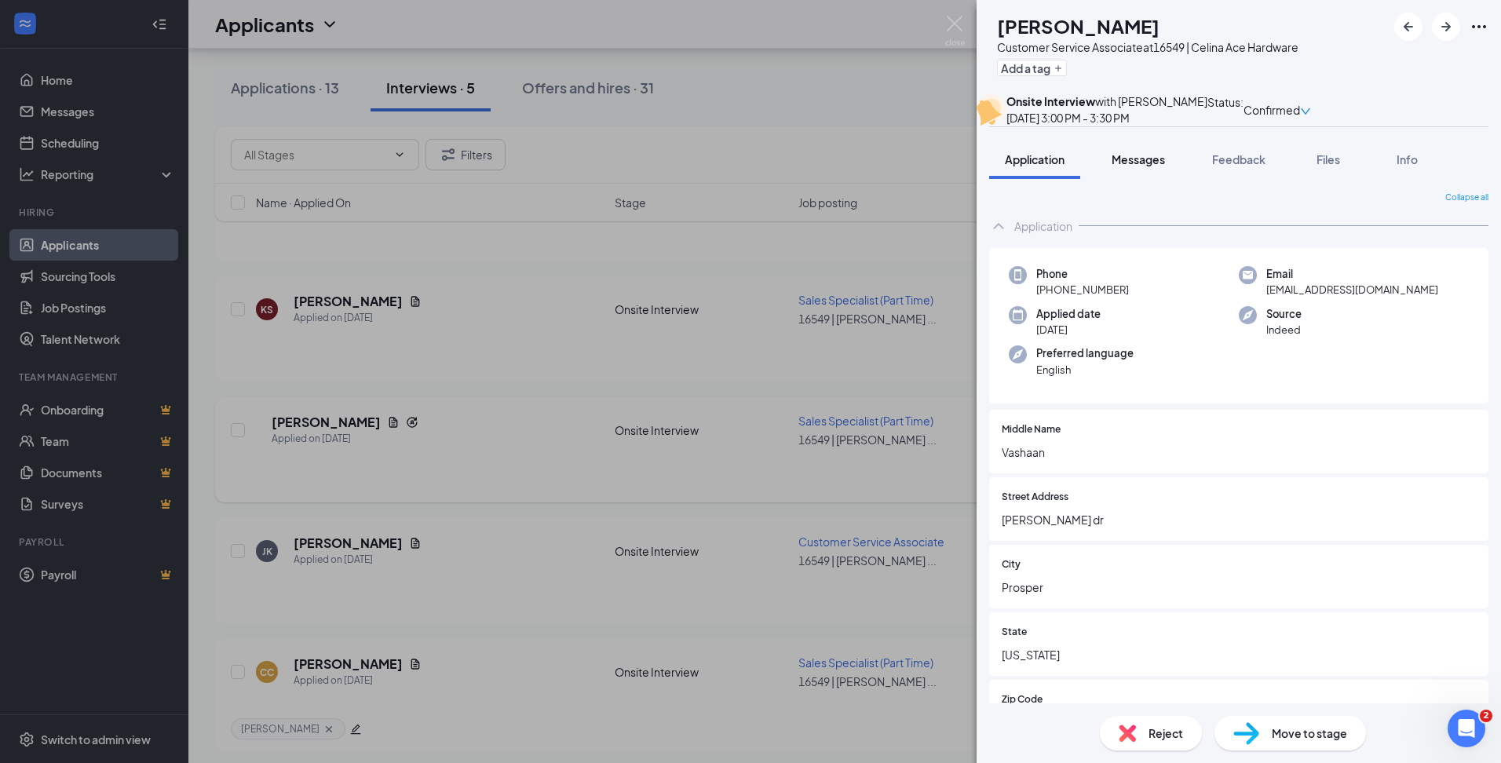
click at [1159, 166] on span "Messages" at bounding box center [1138, 159] width 53 height 14
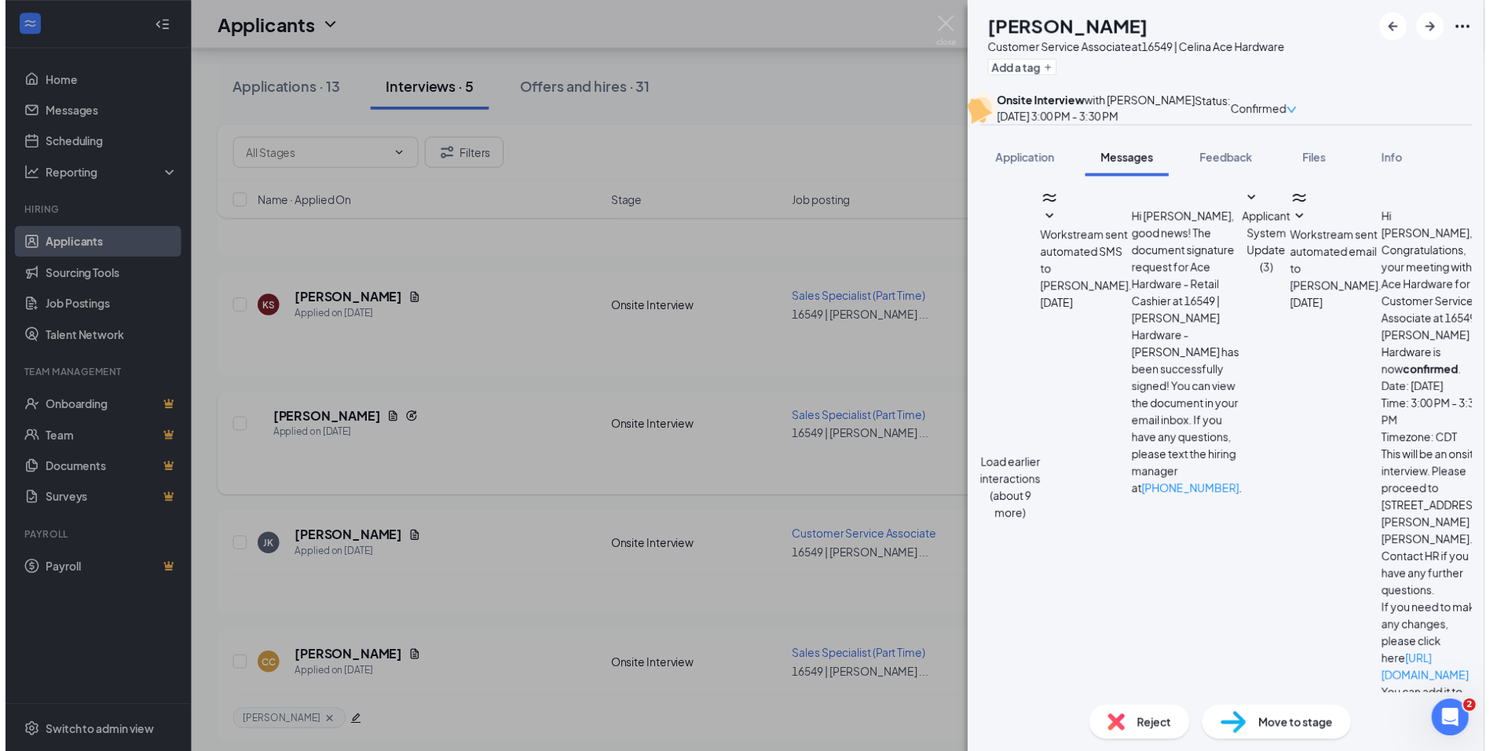
scroll to position [295, 0]
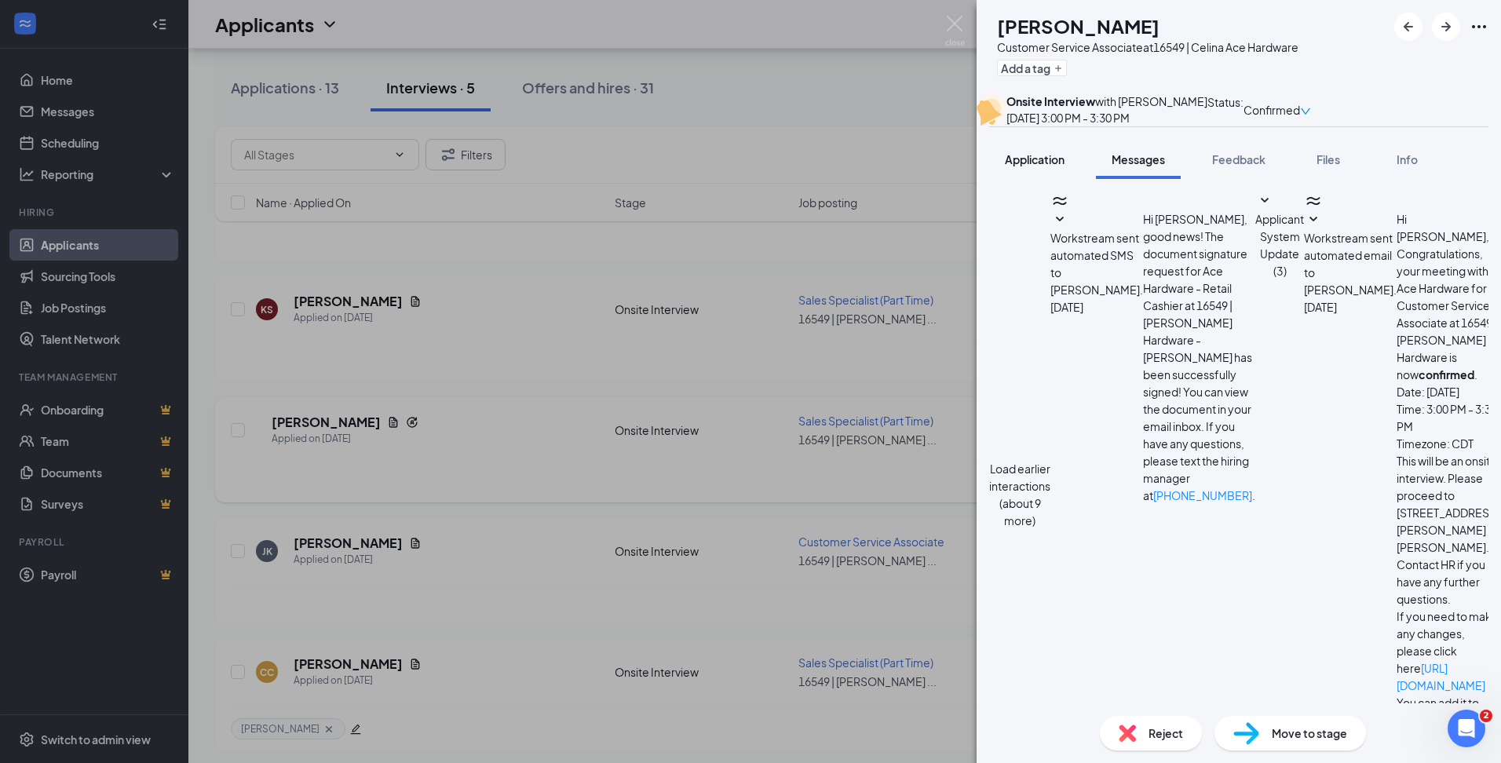
click at [1016, 166] on span "Application" at bounding box center [1035, 159] width 60 height 14
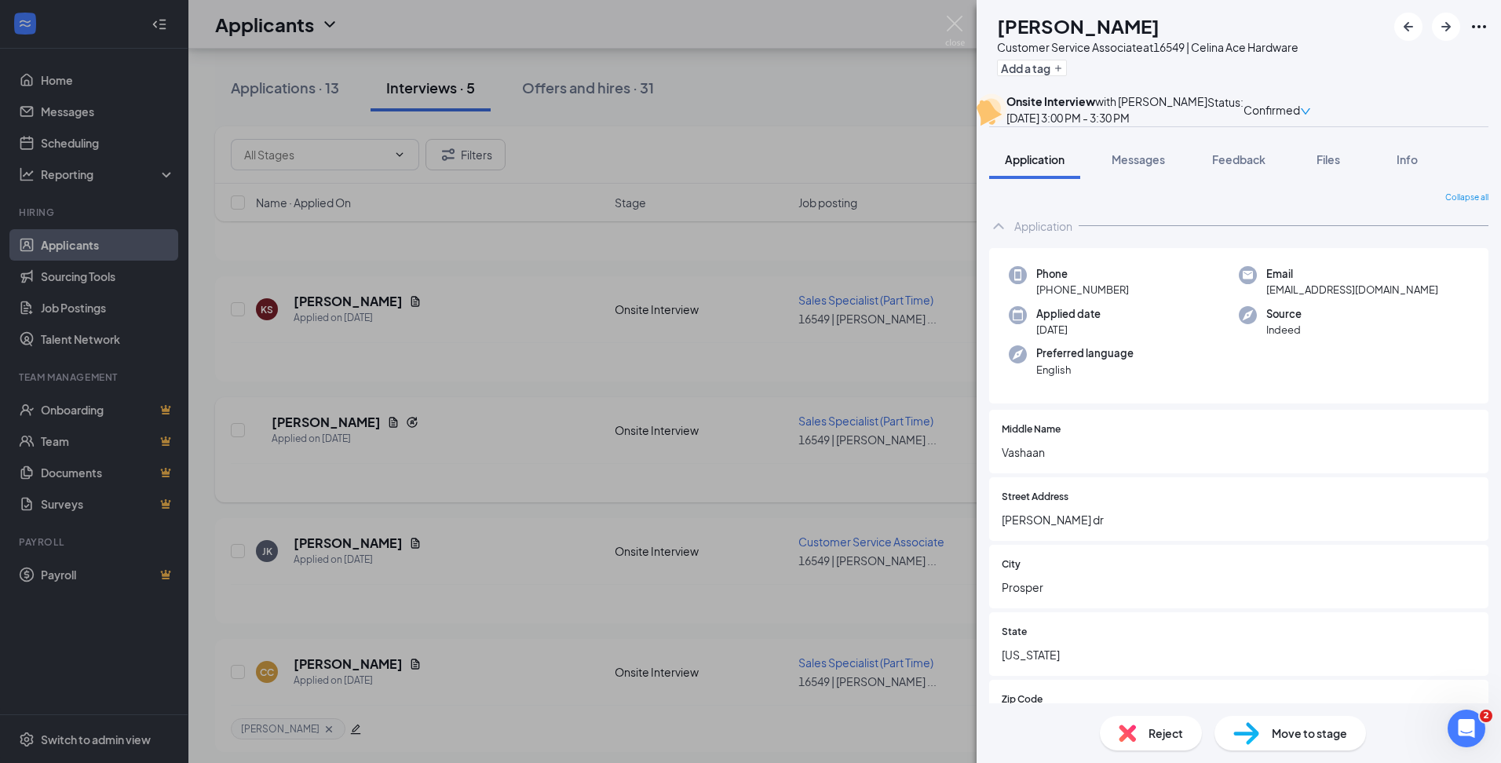
click at [454, 536] on div "JK [PERSON_NAME] Customer Service Associate at 16549 | [PERSON_NAME] Hardware A…" at bounding box center [750, 381] width 1501 height 763
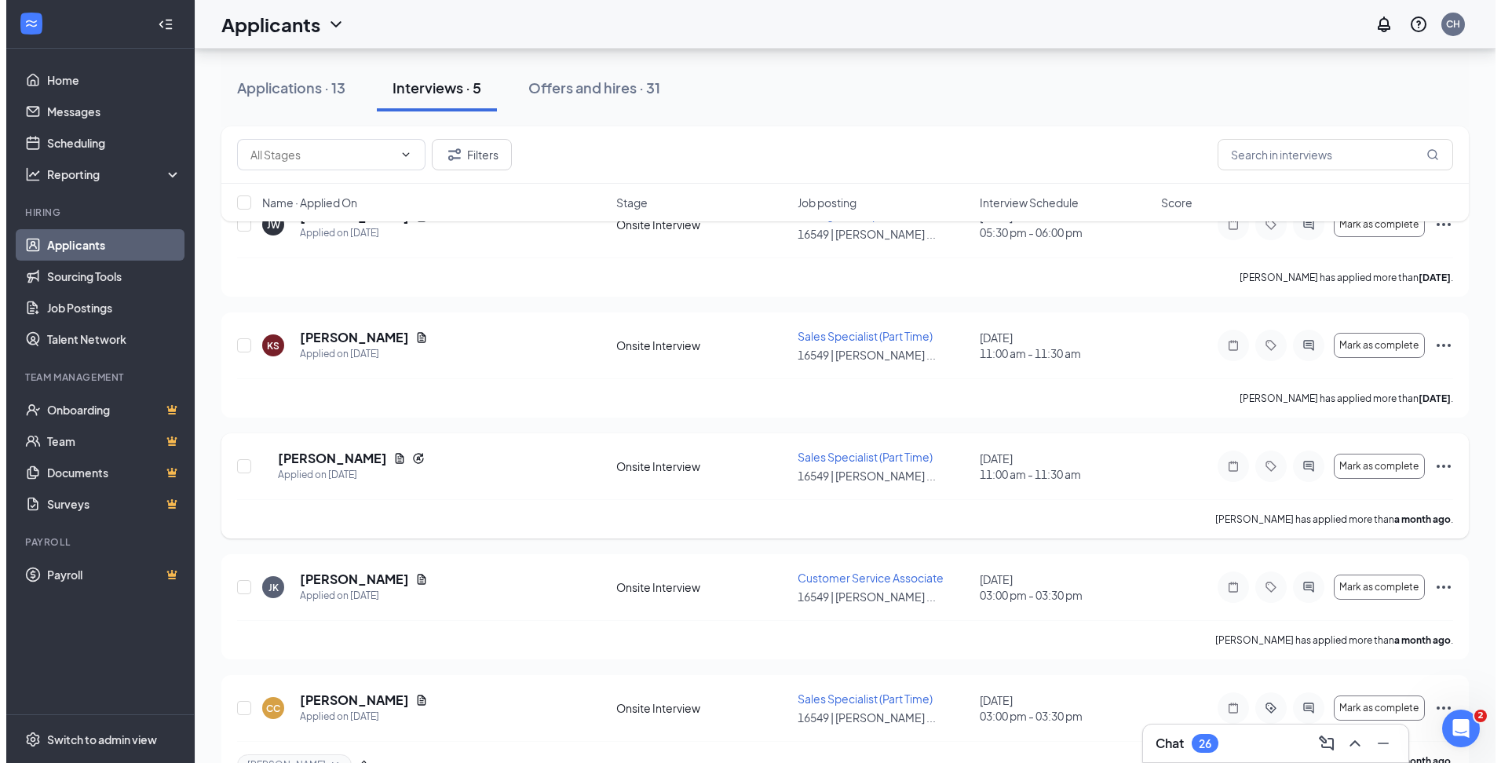
scroll to position [239, 0]
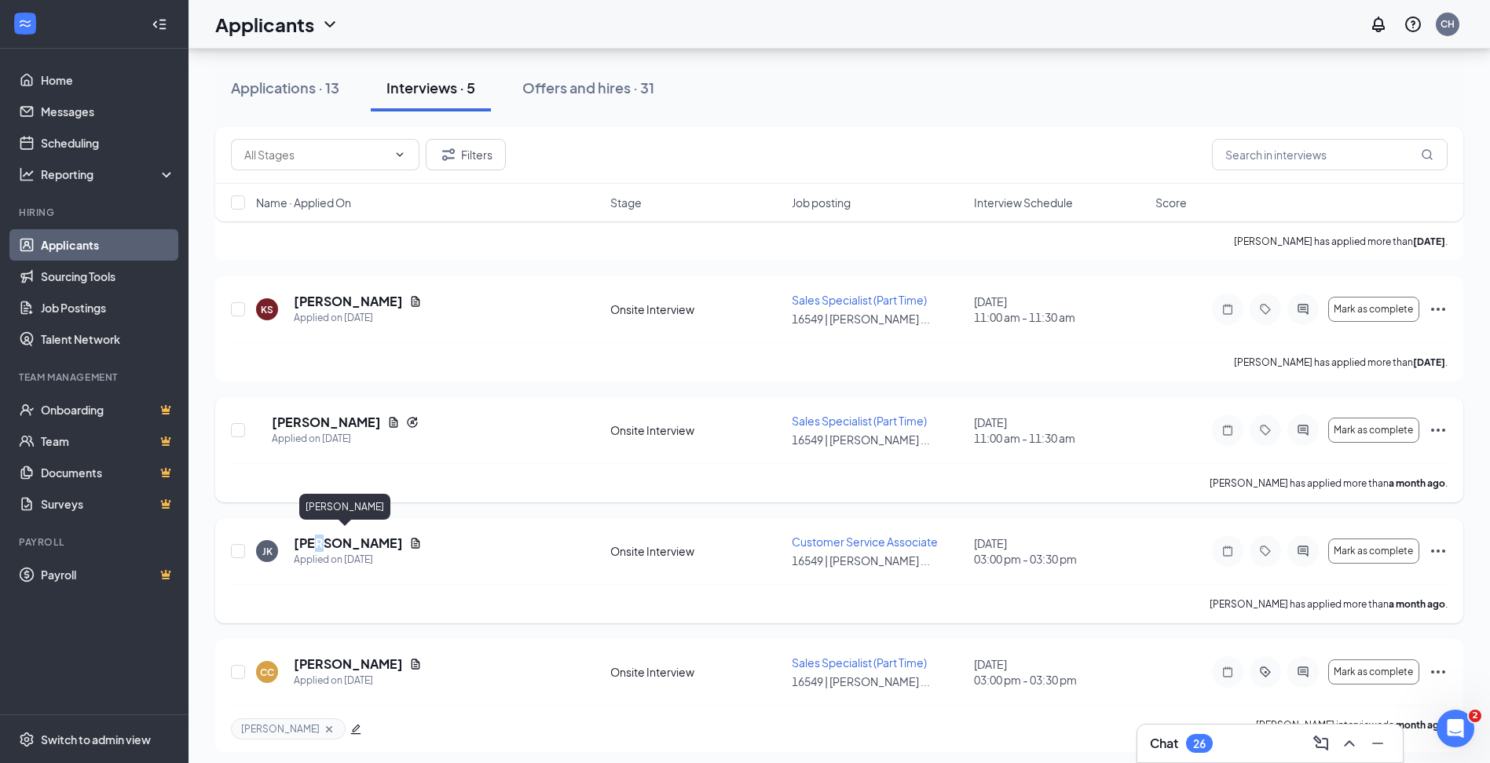
click at [316, 536] on h5 "[PERSON_NAME]" at bounding box center [348, 543] width 109 height 17
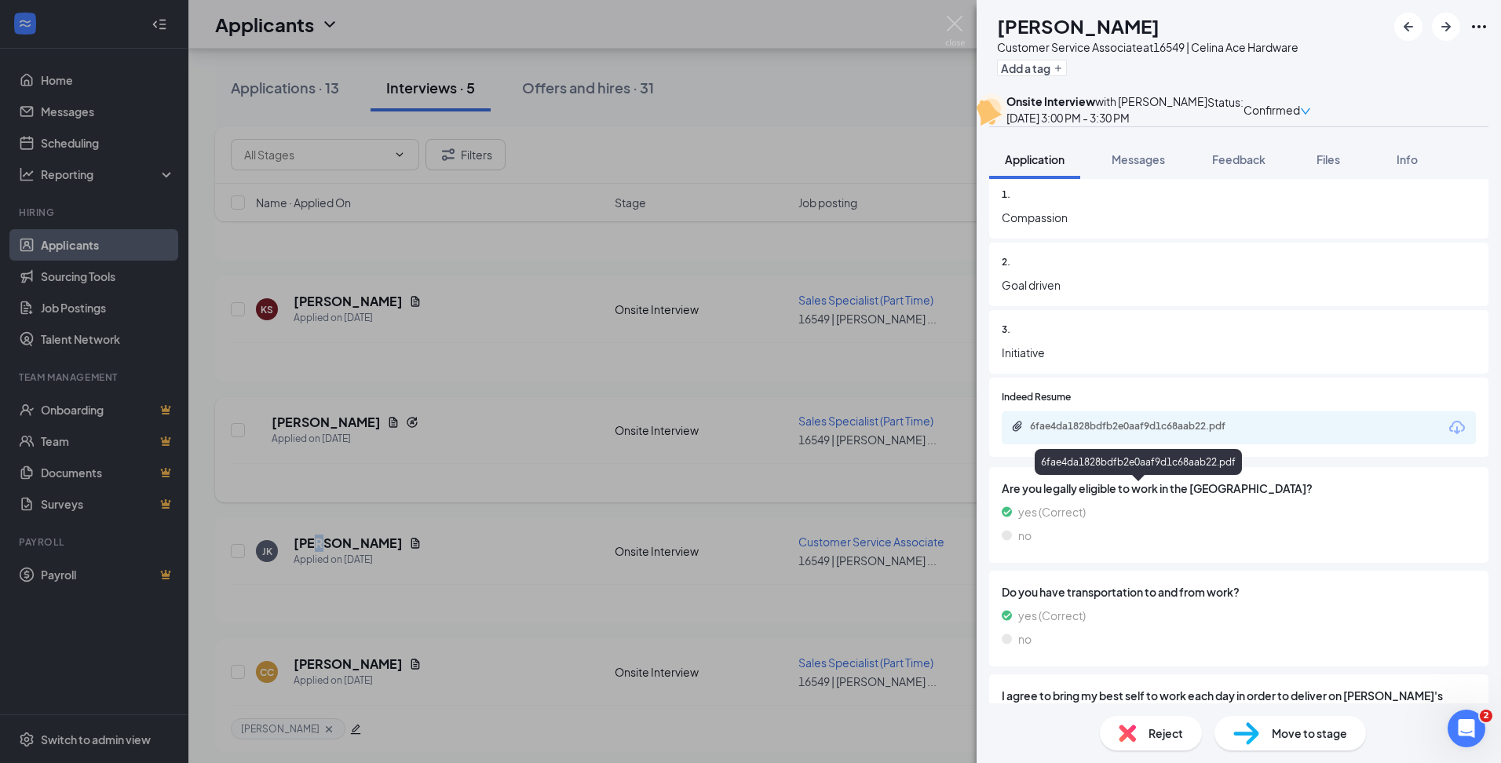
scroll to position [1426, 0]
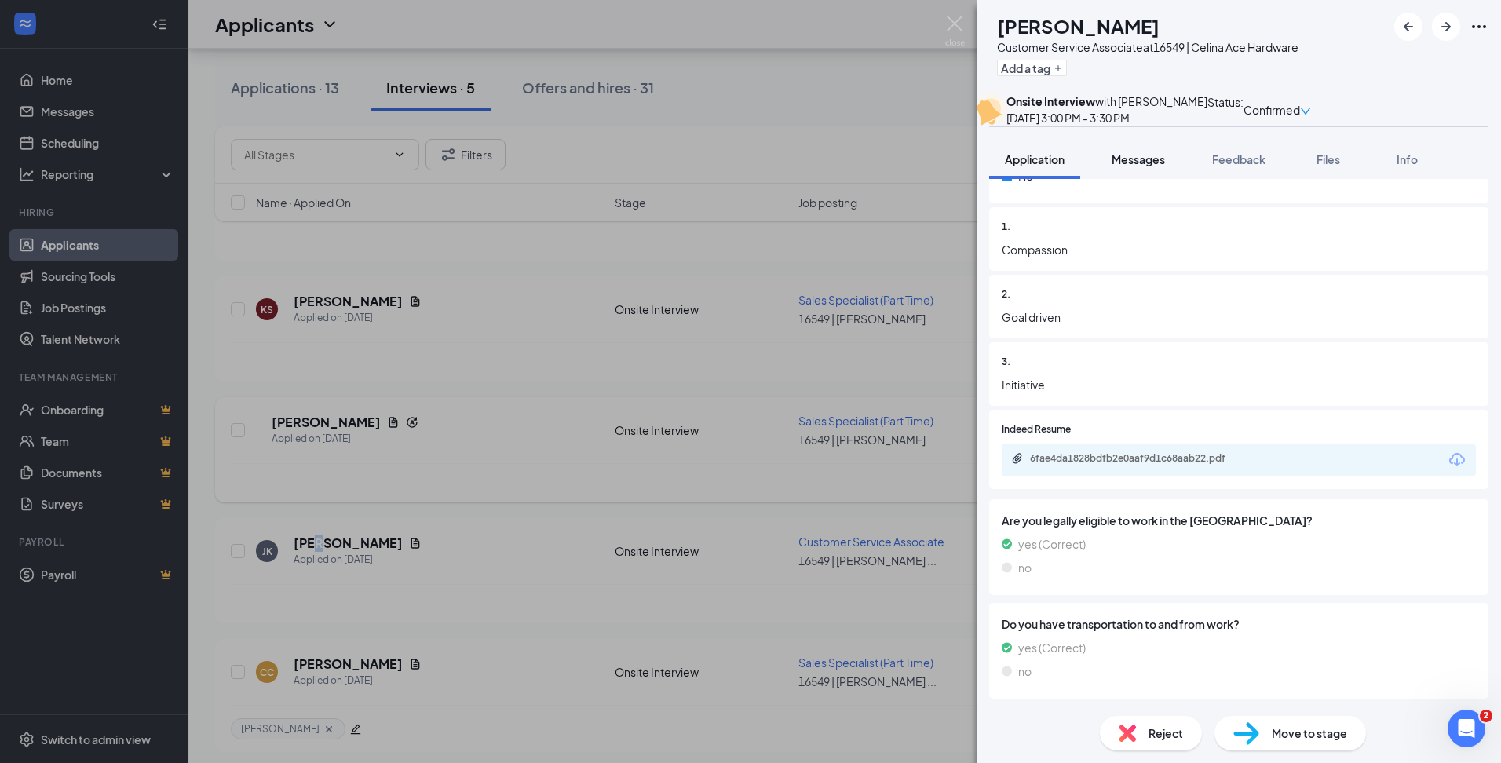
click at [1115, 179] on button "Messages" at bounding box center [1138, 159] width 85 height 39
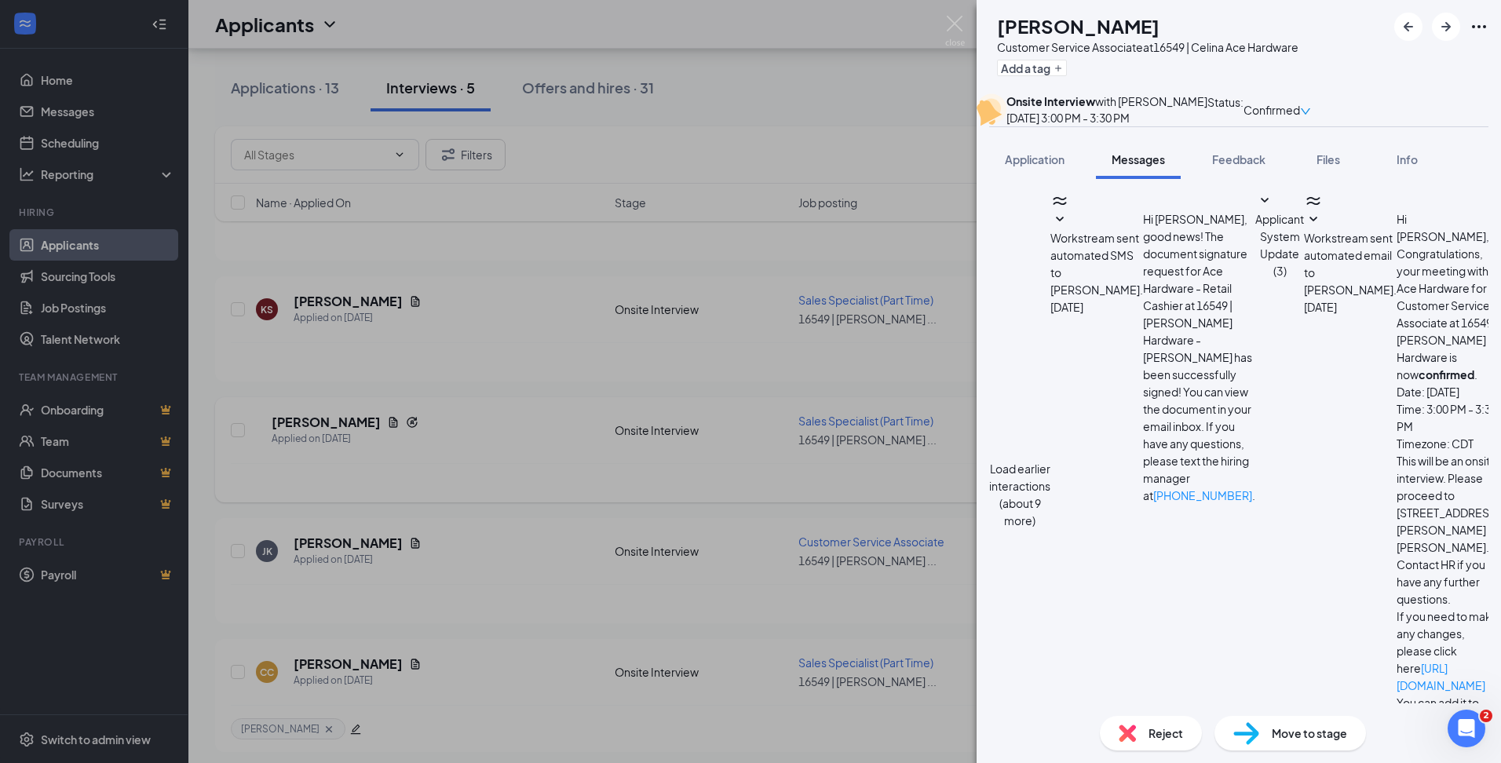
click at [1256, 365] on div "Applicant System Update (3)" at bounding box center [1280, 495] width 49 height 606
click at [1500, 229] on icon "SmallChevronDown" at bounding box center [1509, 219] width 19 height 19
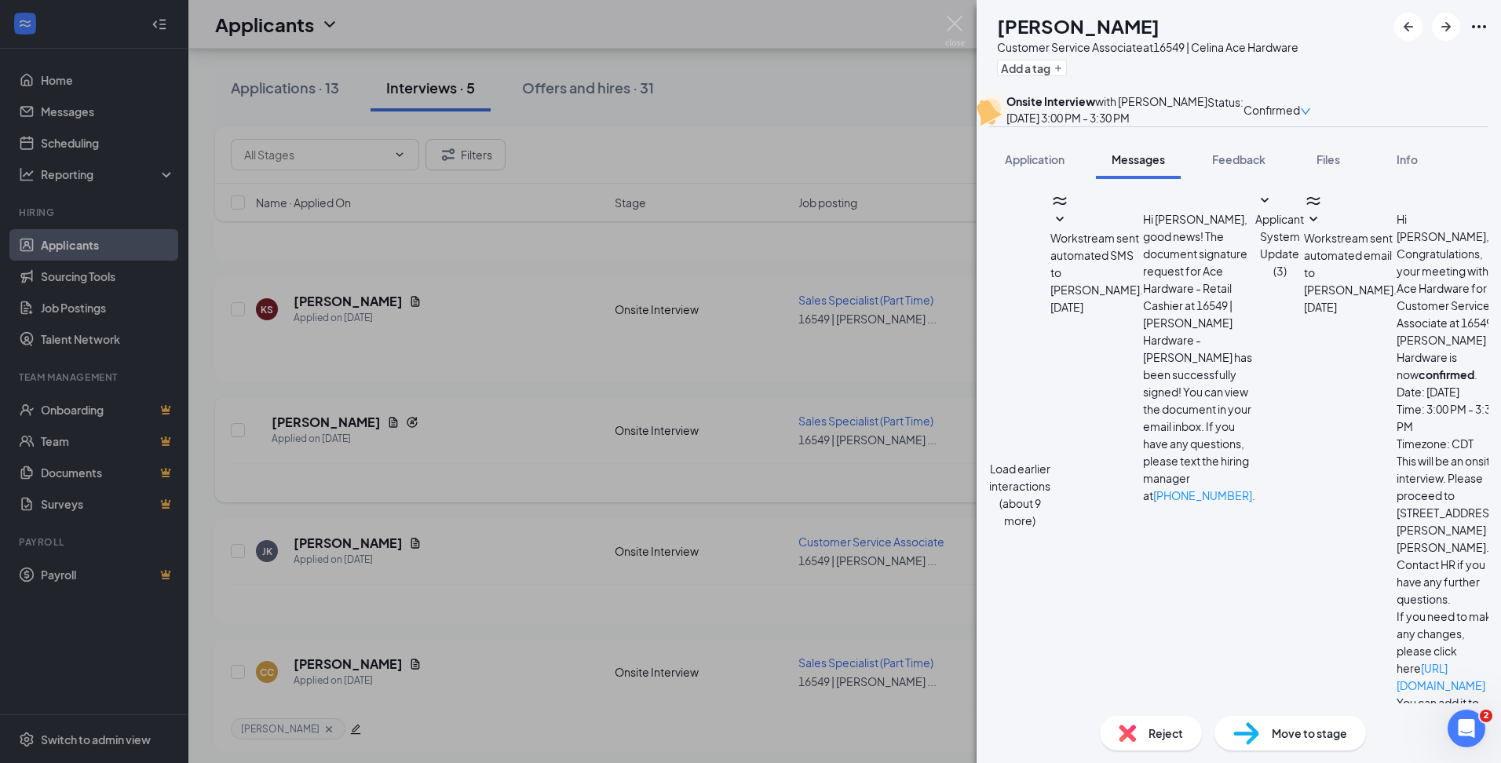
click at [1501, 221] on icon "SmallChevronUp" at bounding box center [1509, 219] width 8 height 5
click at [1256, 280] on button "Applicant System Update (3)" at bounding box center [1280, 236] width 49 height 88
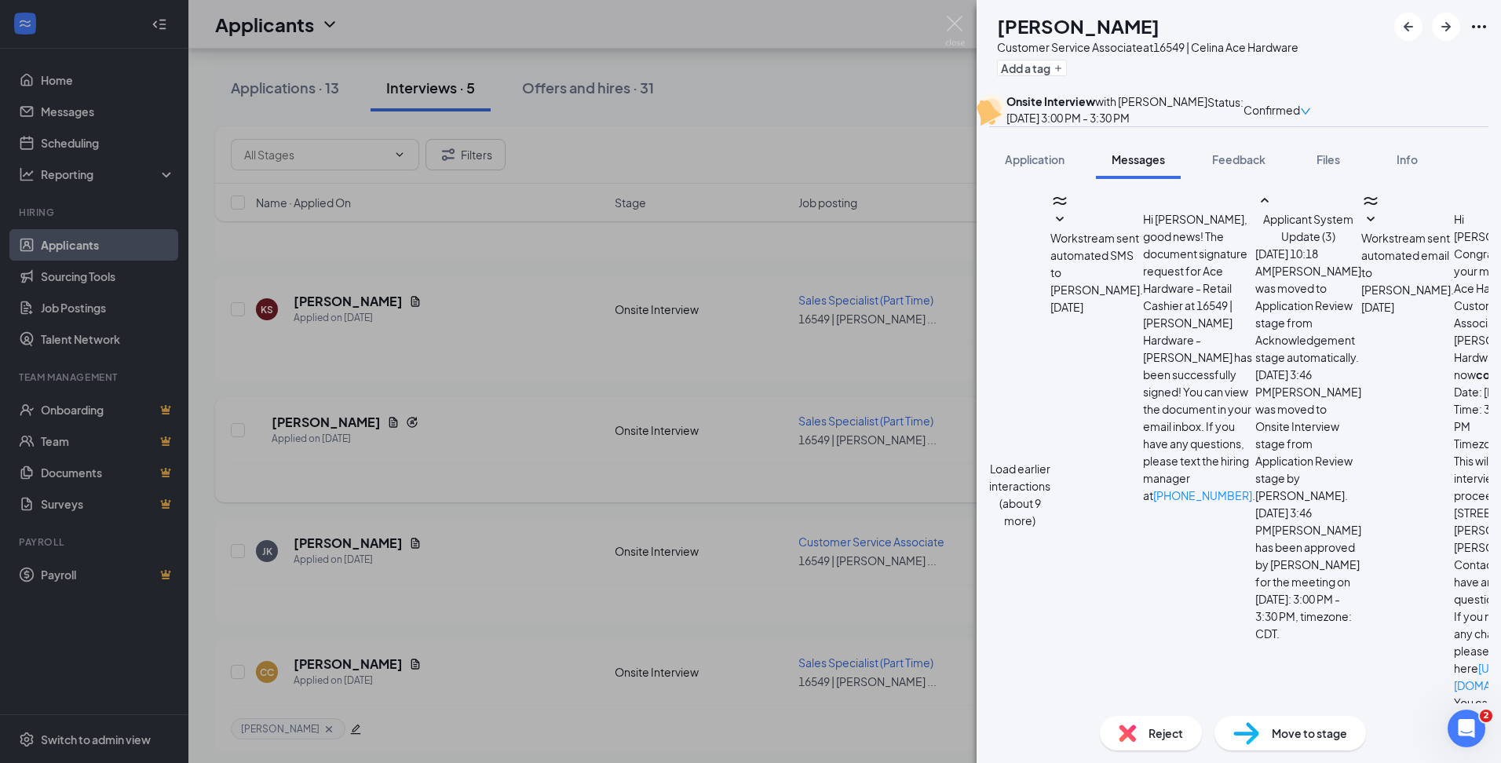
scroll to position [393, 0]
click at [830, 96] on div "JK [PERSON_NAME] Customer Service Associate at 16549 | [PERSON_NAME] Hardware A…" at bounding box center [750, 381] width 1501 height 763
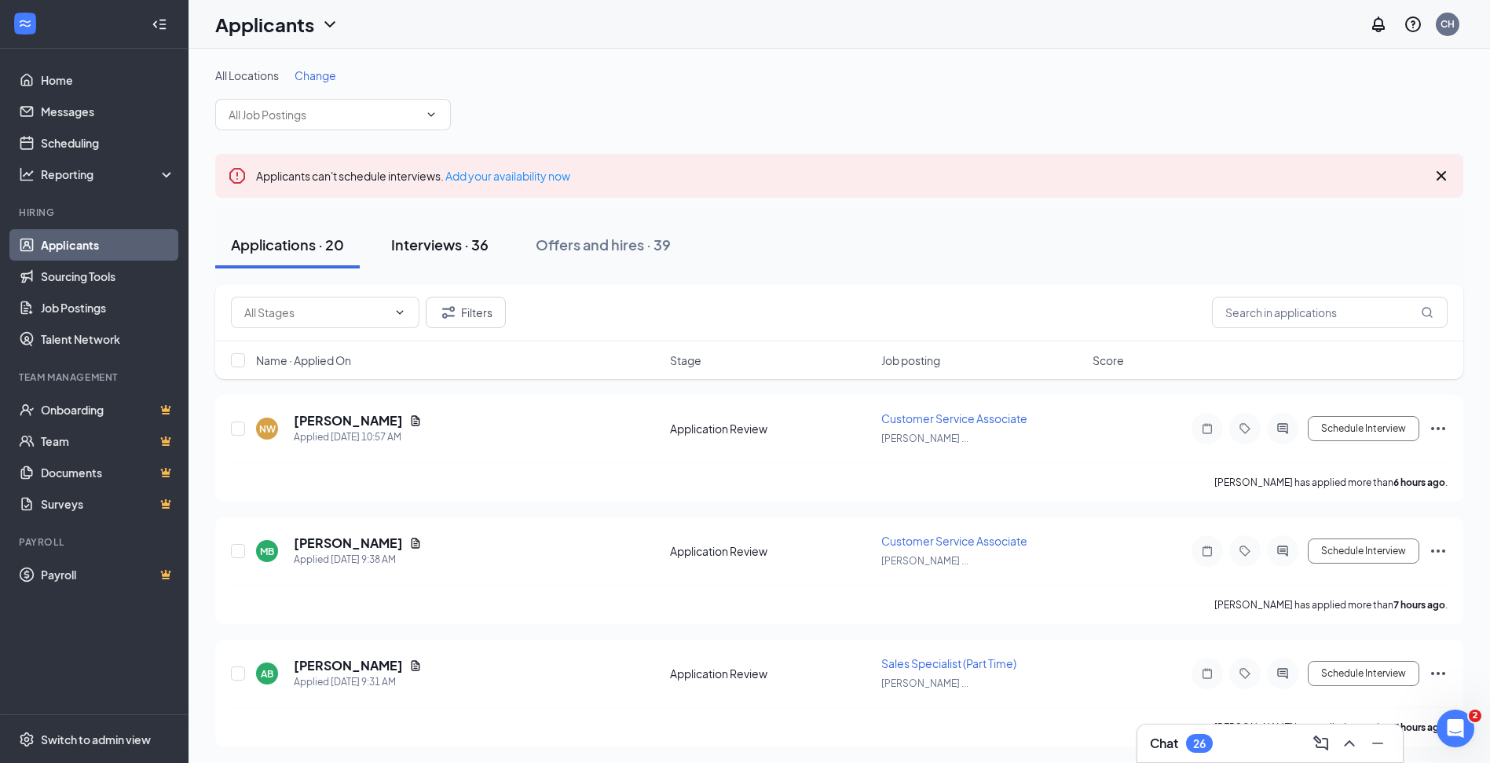
click at [456, 247] on div "Interviews · 36" at bounding box center [439, 245] width 97 height 20
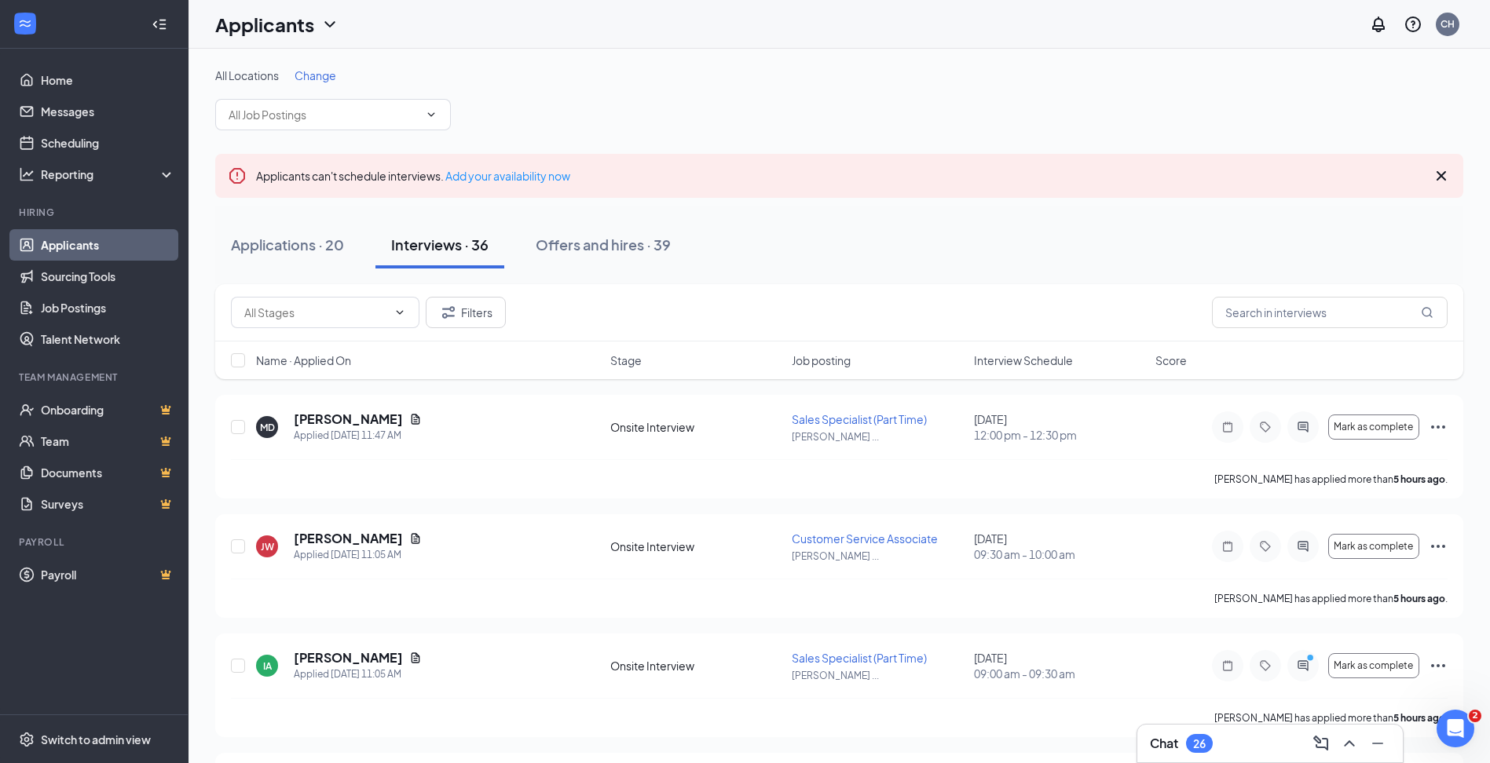
click at [309, 77] on span "Change" at bounding box center [315, 75] width 42 height 14
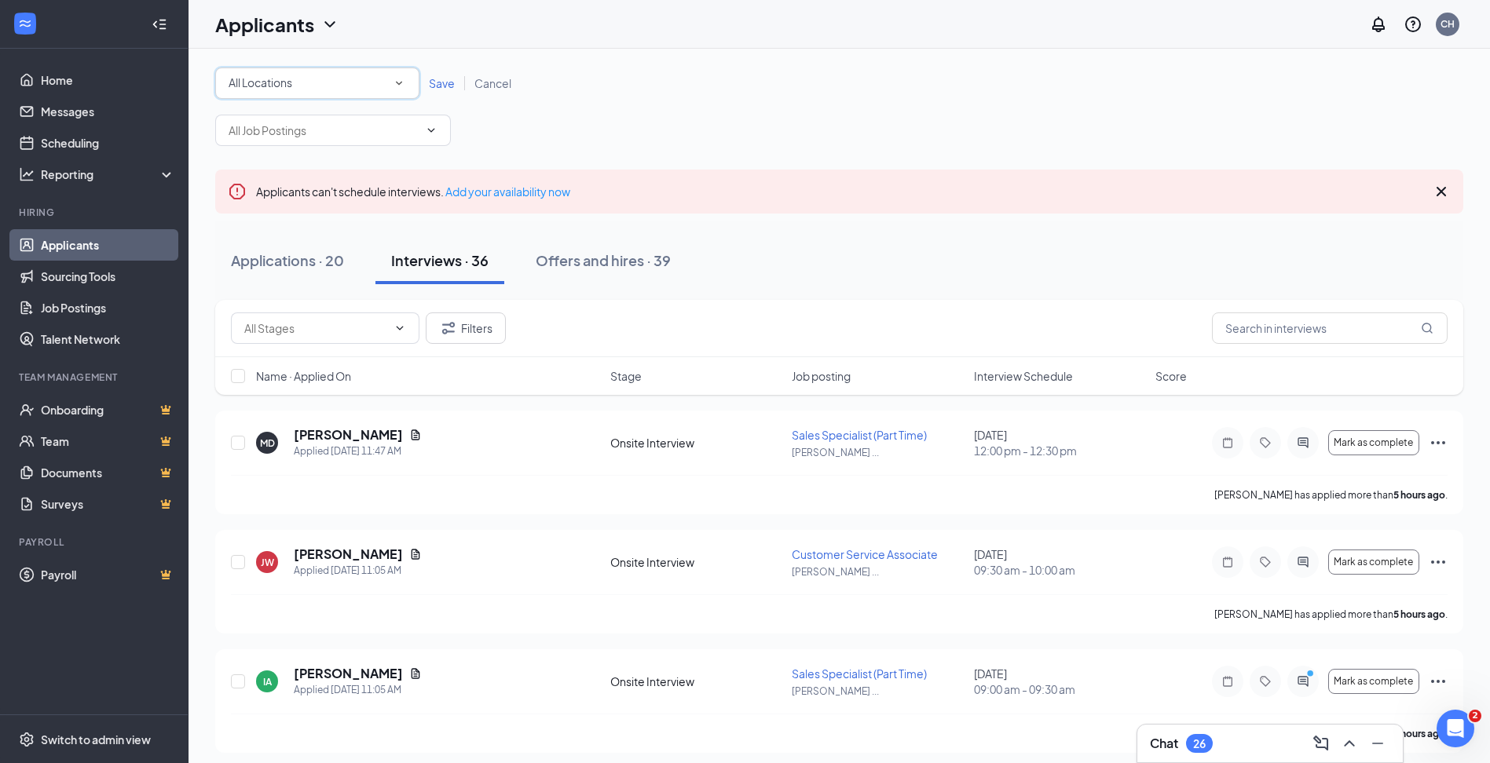
click at [320, 90] on div "All Locations" at bounding box center [316, 83] width 177 height 19
click at [324, 174] on li "16549 | Celina Ace Hardware" at bounding box center [317, 165] width 204 height 38
click at [436, 91] on div "All Locations 16549 | Celina Ace Hardware Save Cancel" at bounding box center [839, 83] width 1248 height 31
click at [437, 88] on span "Save" at bounding box center [442, 83] width 26 height 14
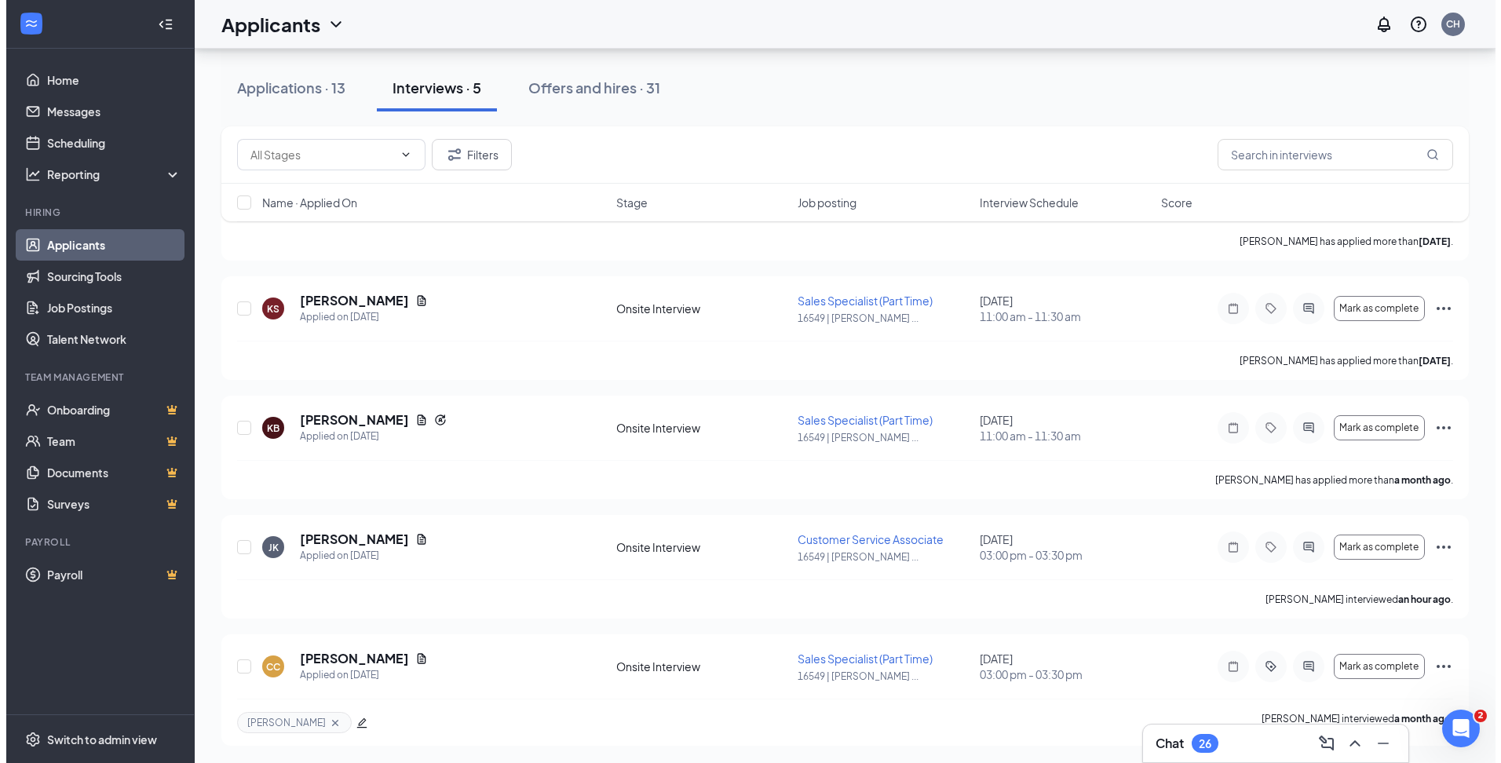
scroll to position [239, 0]
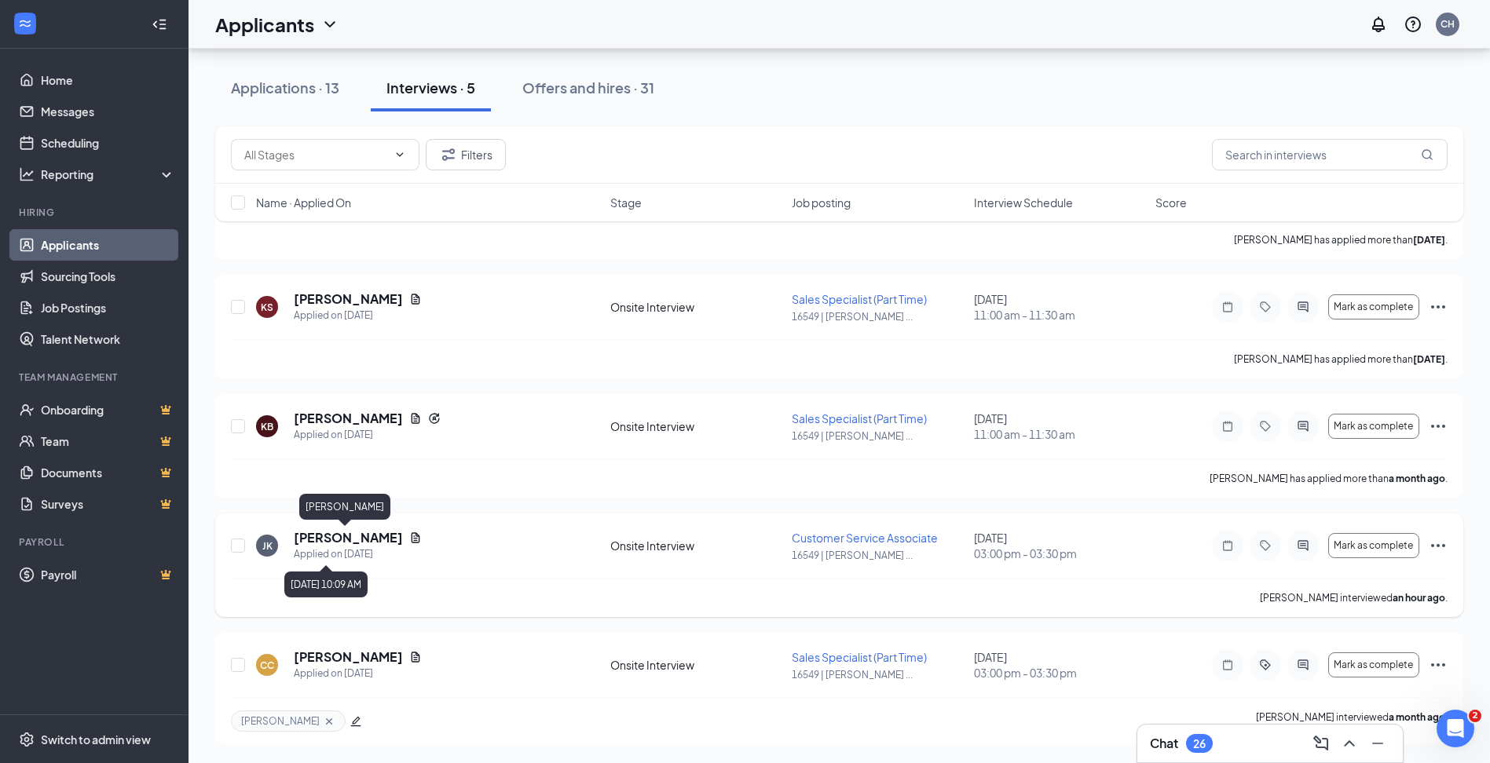
click at [331, 546] on h5 "[PERSON_NAME]" at bounding box center [348, 537] width 109 height 17
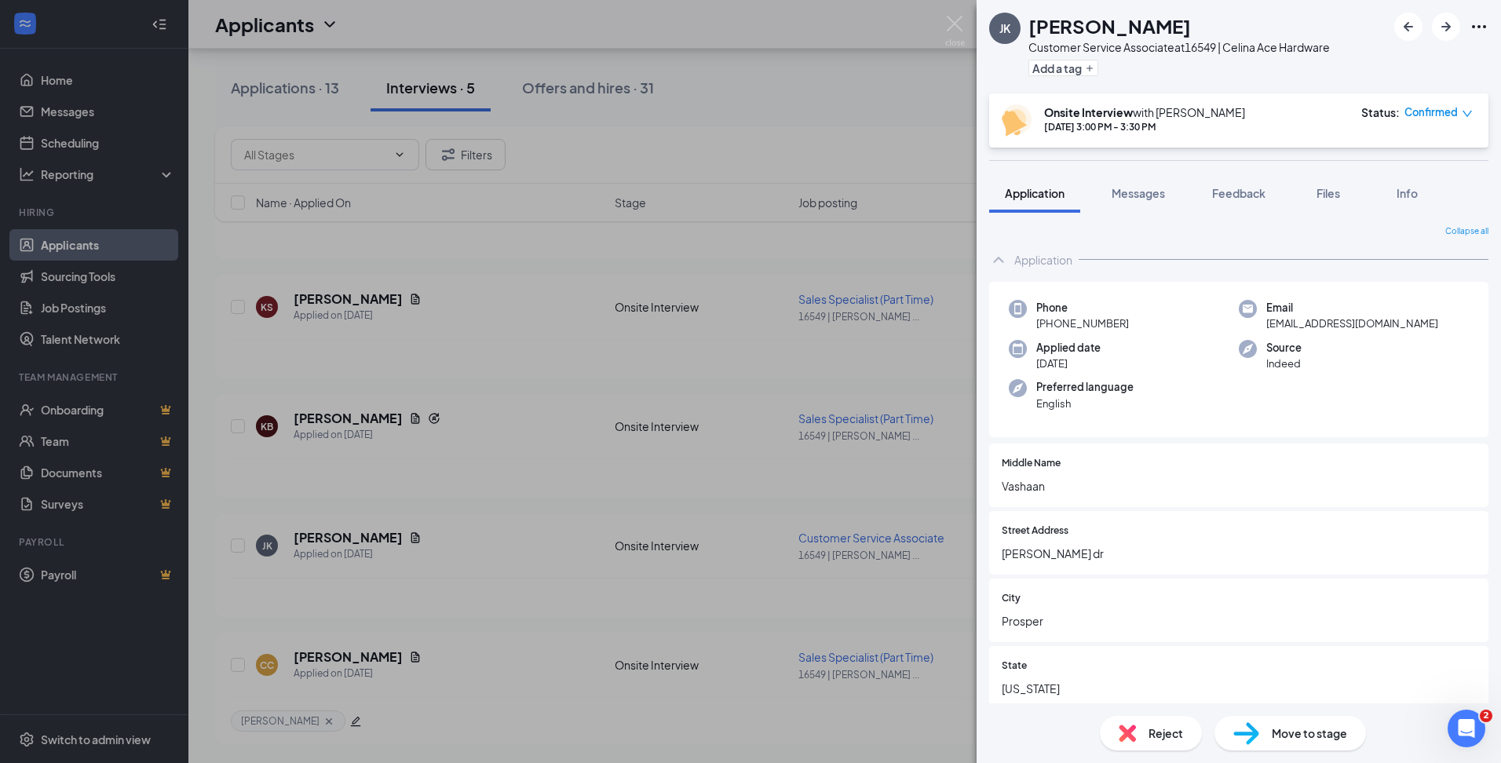
click at [887, 583] on div "JK [PERSON_NAME] Customer Service Associate at 16549 | [PERSON_NAME] Hardware A…" at bounding box center [750, 381] width 1501 height 763
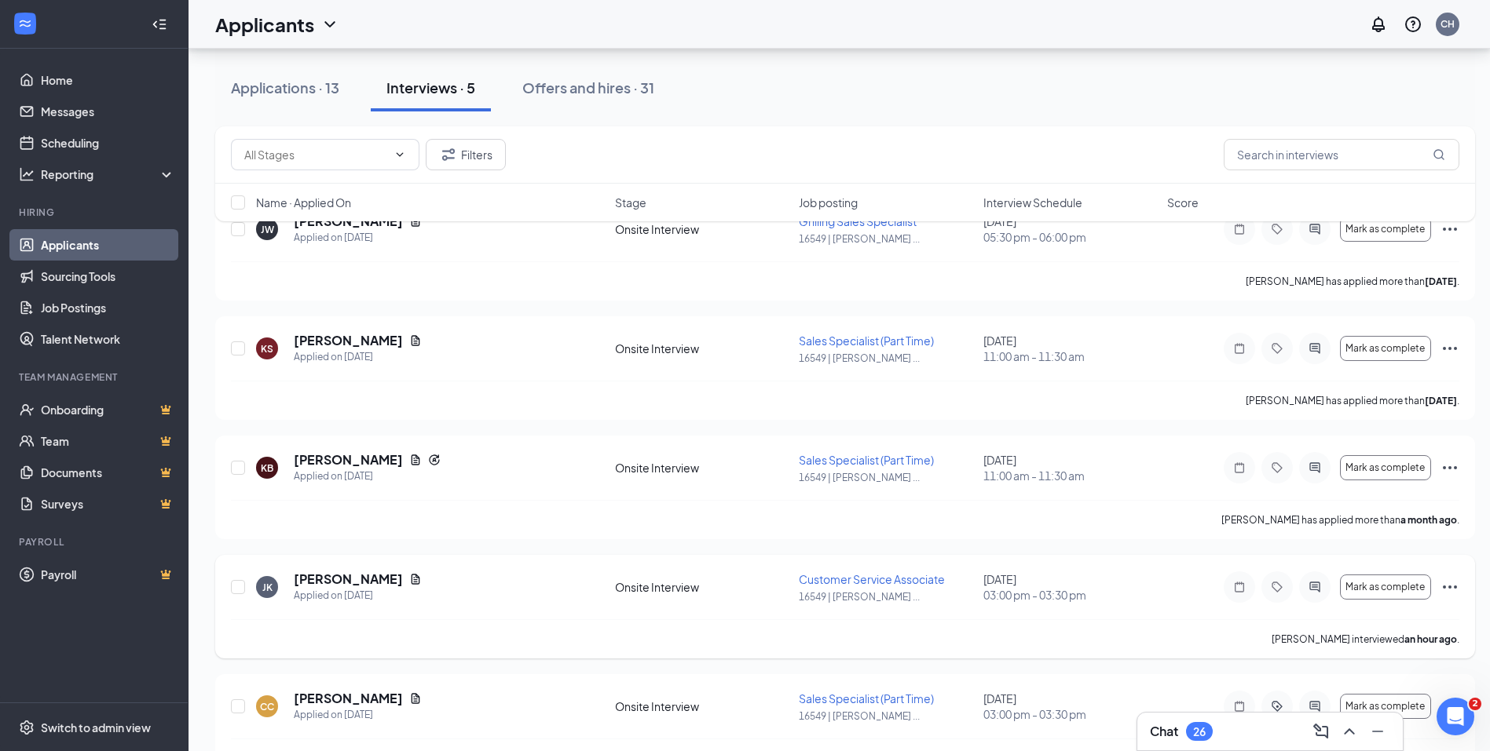
scroll to position [161, 0]
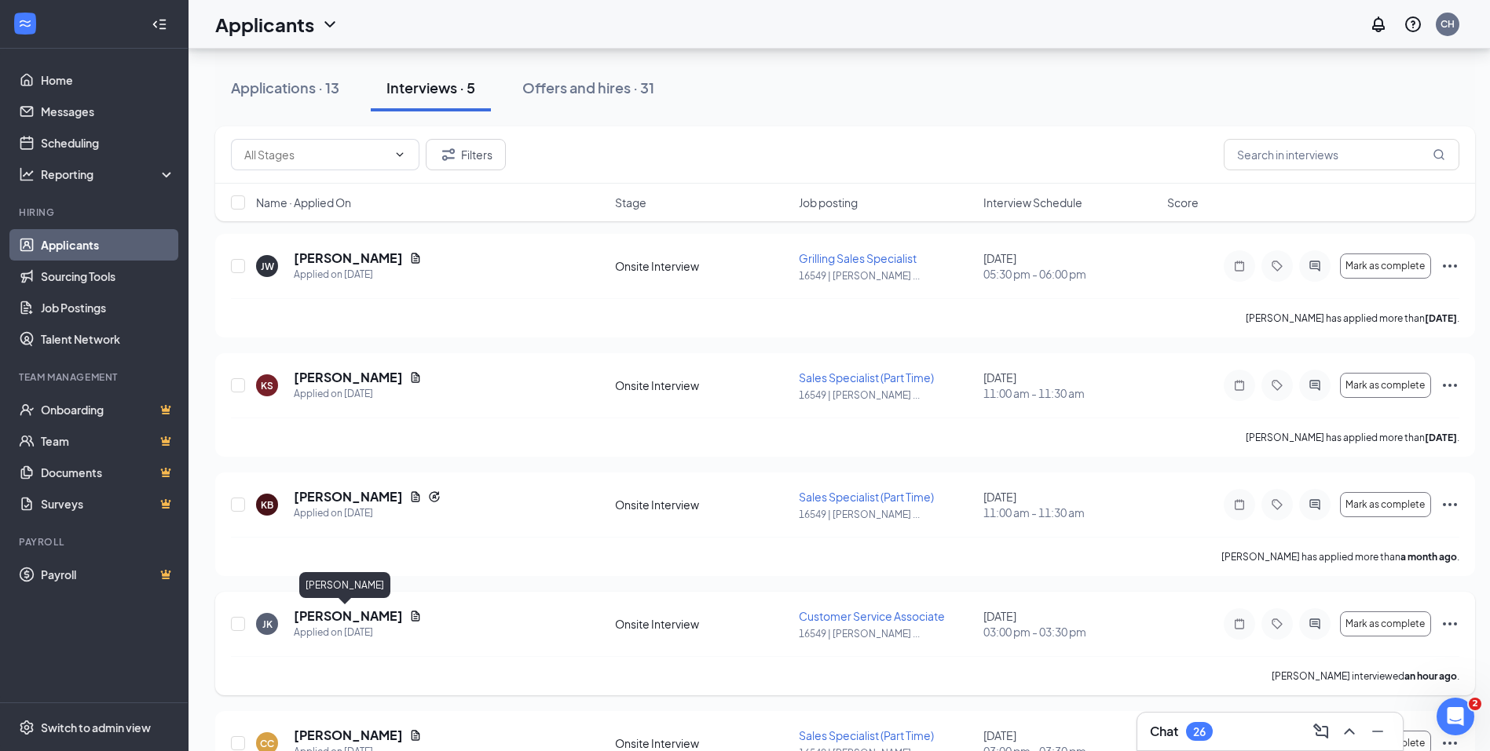
click at [340, 619] on h5 "[PERSON_NAME]" at bounding box center [348, 616] width 109 height 17
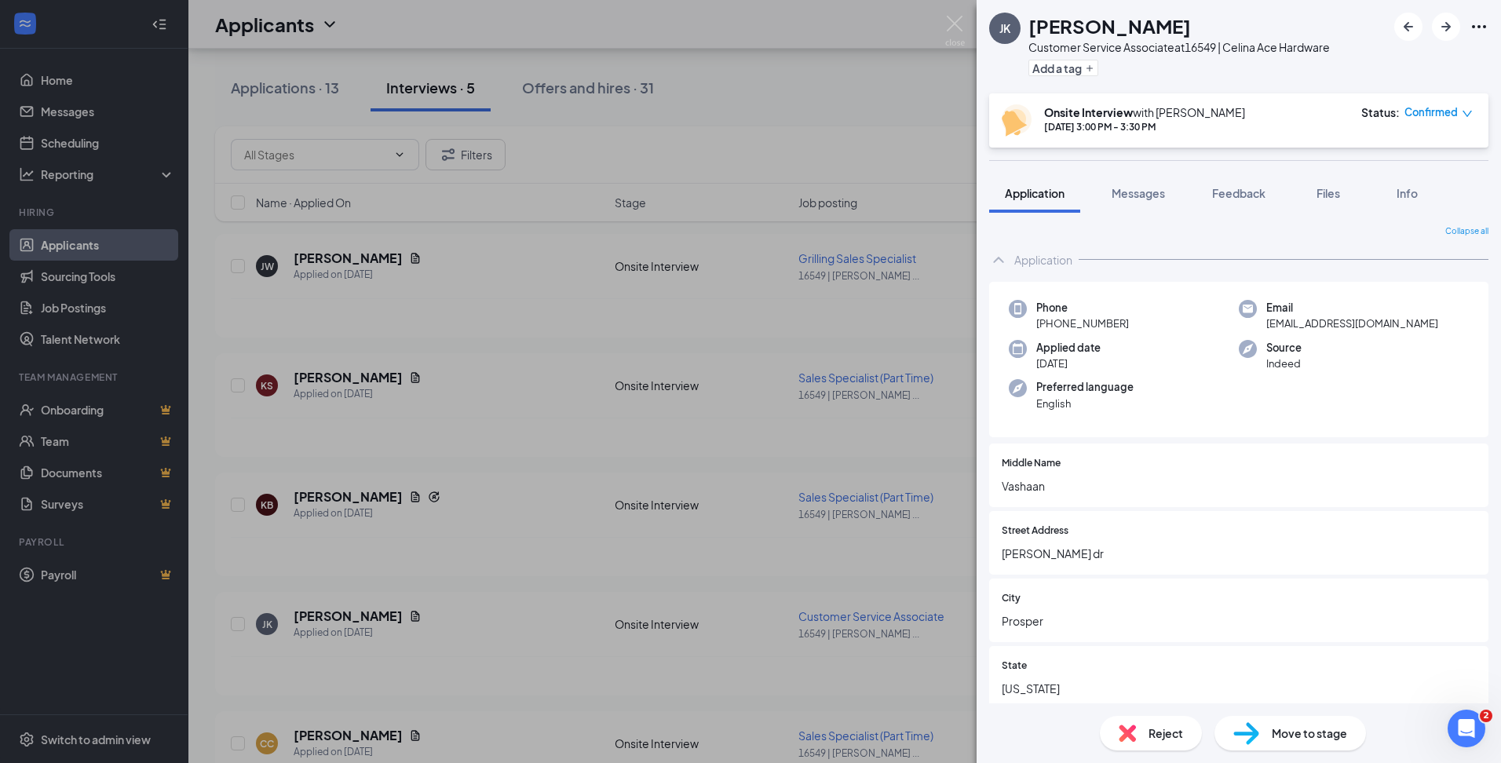
click at [1138, 728] on div "Reject" at bounding box center [1151, 733] width 102 height 35
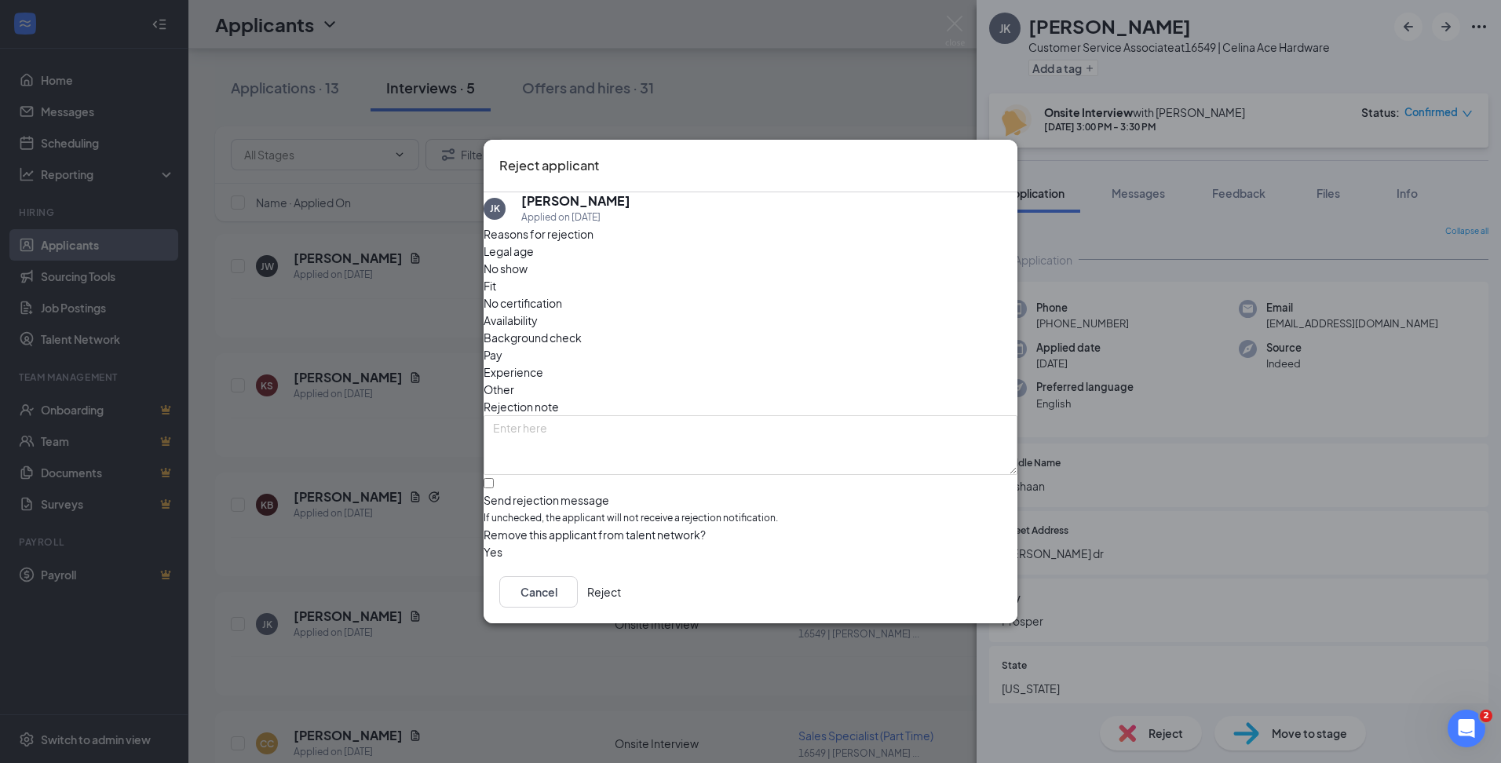
click at [621, 596] on button "Reject" at bounding box center [604, 591] width 34 height 31
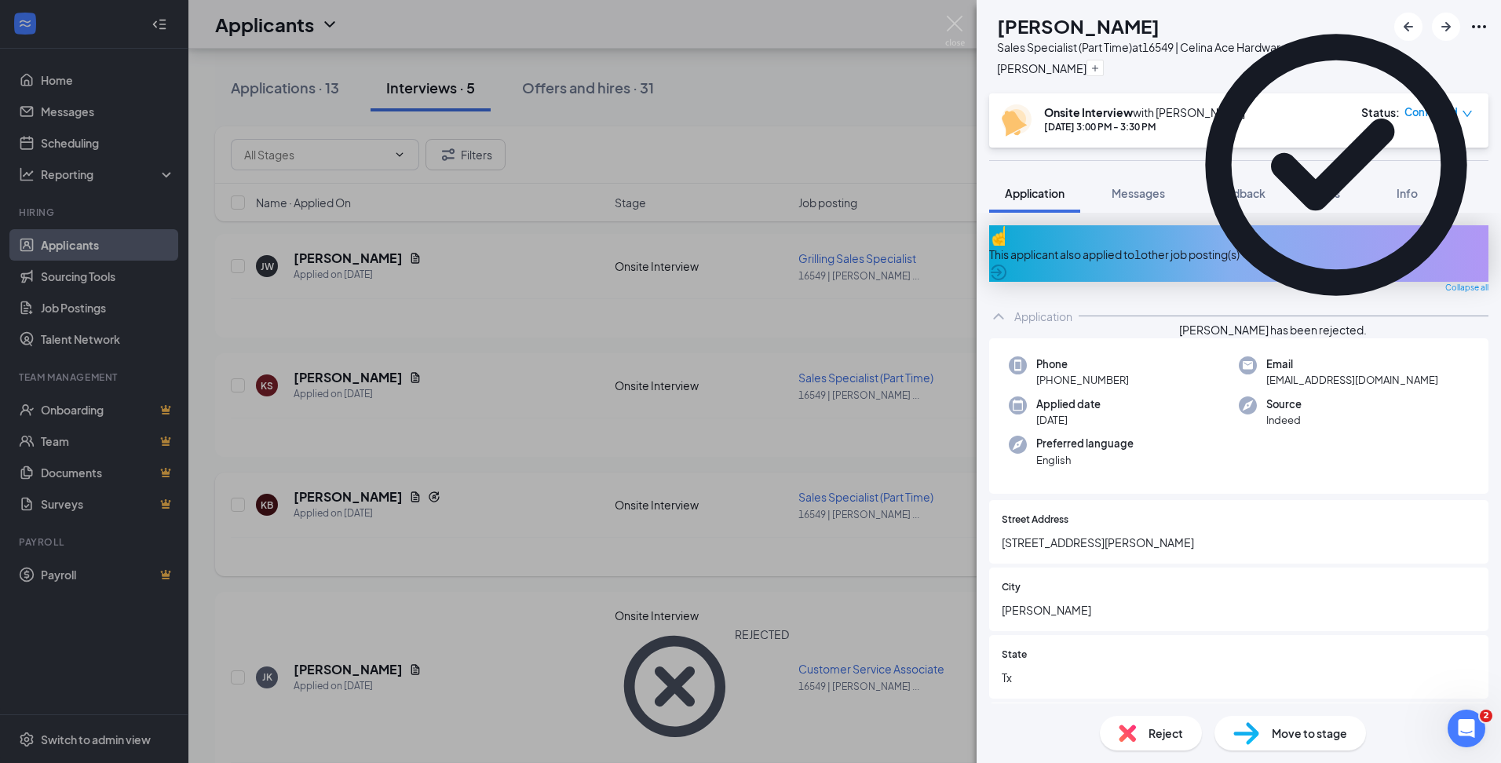
click at [514, 518] on div "CC Colton Carr Sales Specialist (Part Time) at 16549 | Celina Ace Hardware Meli…" at bounding box center [750, 381] width 1501 height 763
